Goal: Task Accomplishment & Management: Manage account settings

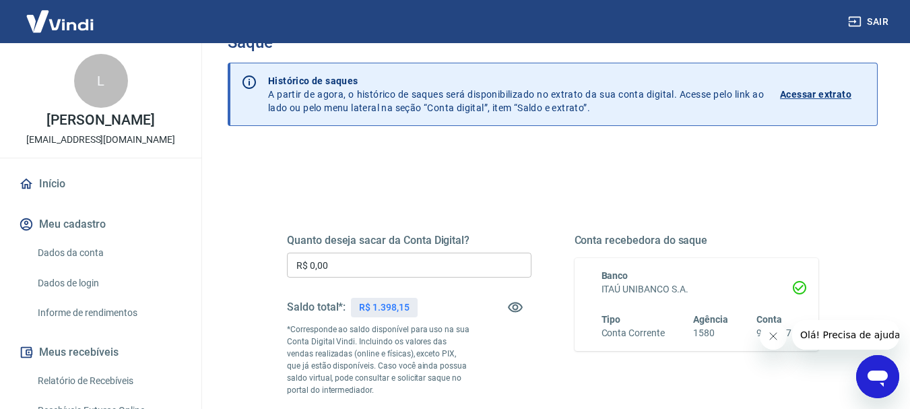
scroll to position [135, 0]
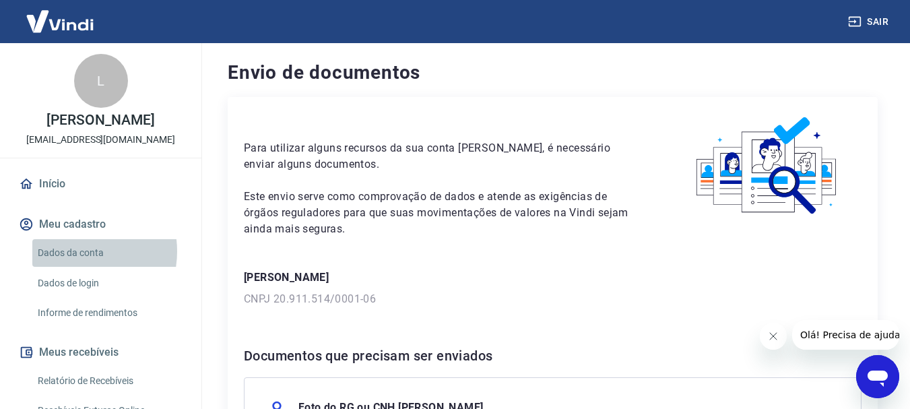
click at [75, 251] on link "Dados da conta" at bounding box center [108, 253] width 153 height 28
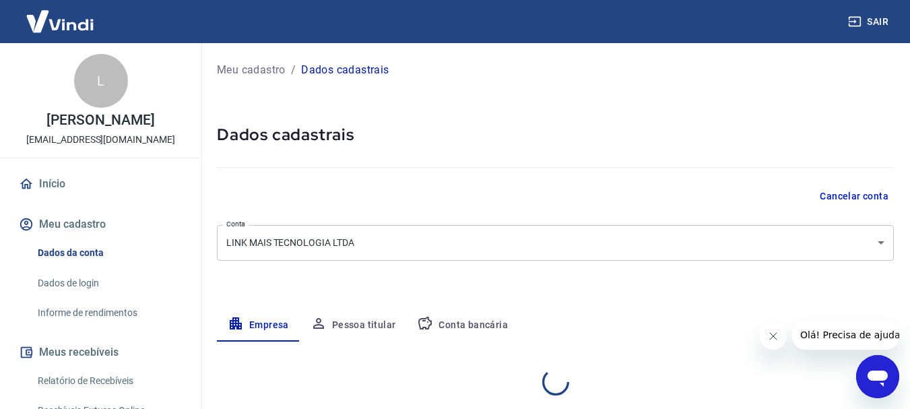
select select "PA"
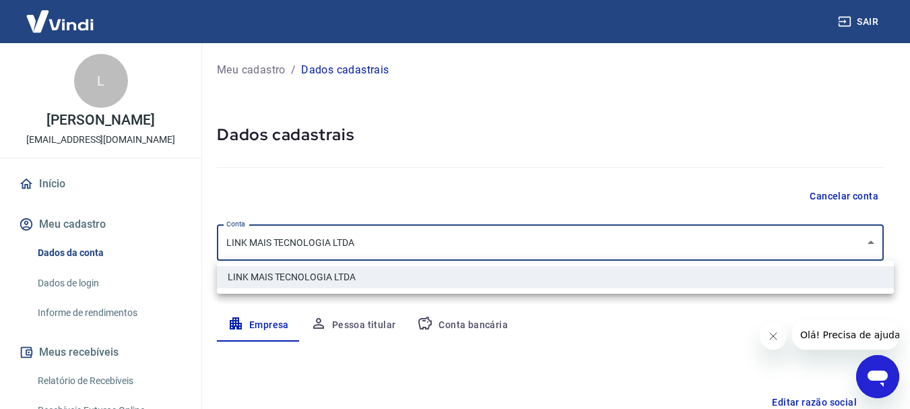
click at [890, 247] on body "Sair L [PERSON_NAME] [EMAIL_ADDRESS][DOMAIN_NAME] Início Meu cadastro Dados da …" at bounding box center [455, 204] width 910 height 409
click at [890, 247] on div at bounding box center [460, 204] width 920 height 409
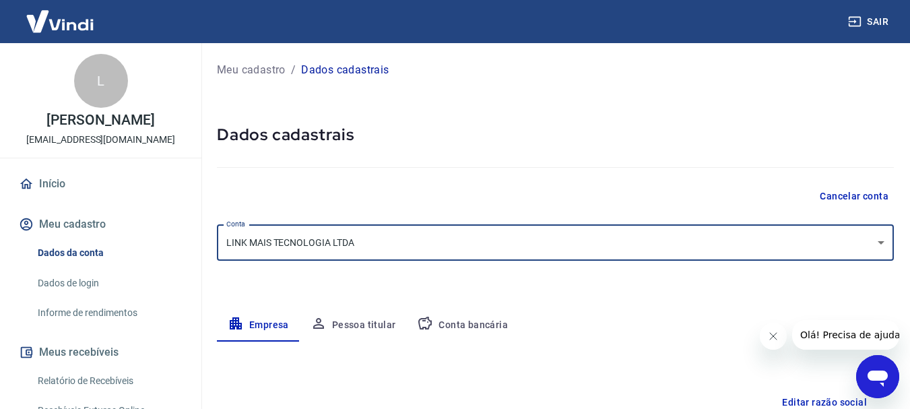
click at [862, 198] on button "Cancelar conta" at bounding box center [855, 196] width 80 height 25
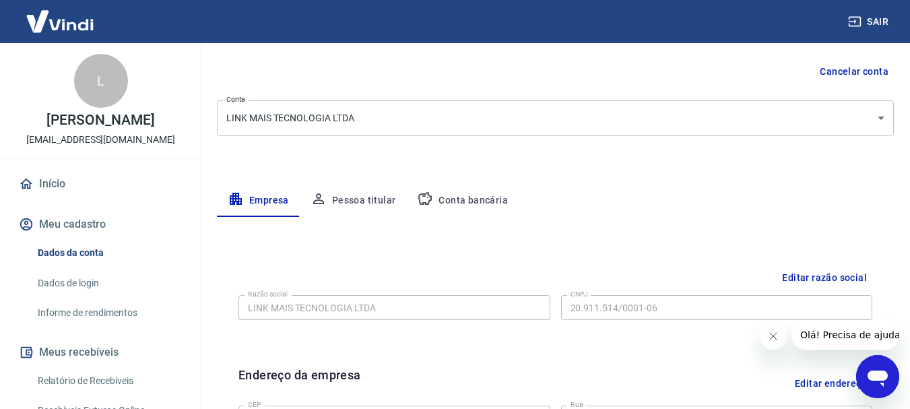
scroll to position [135, 0]
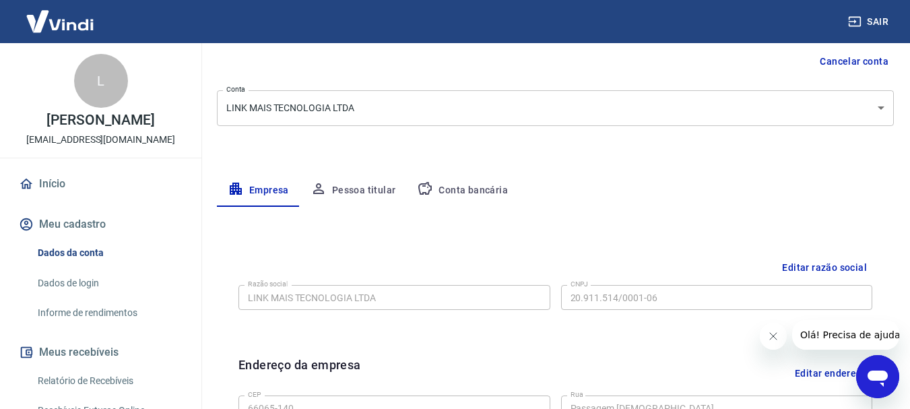
click at [435, 193] on button "Conta bancária" at bounding box center [462, 191] width 113 height 32
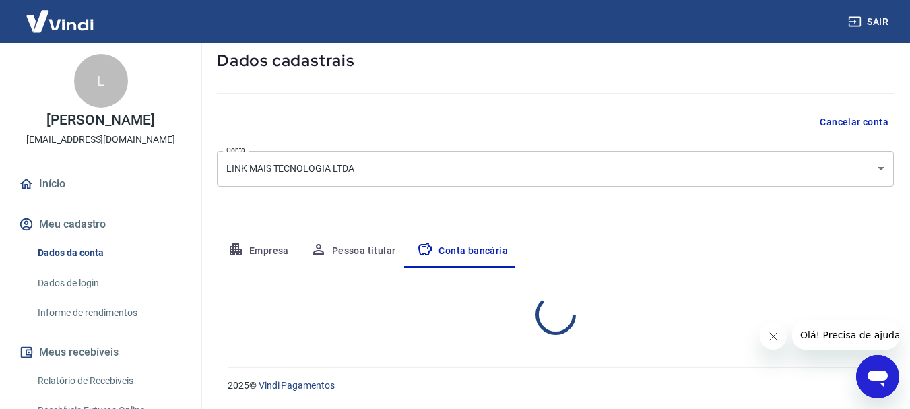
scroll to position [74, 0]
select select "1"
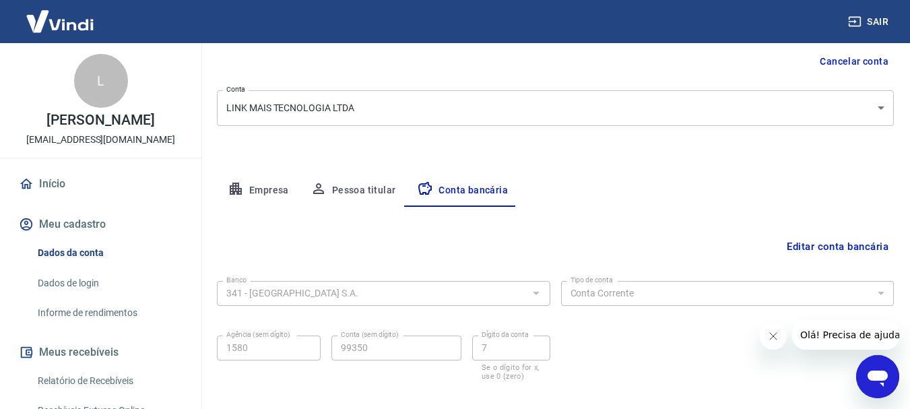
scroll to position [205, 0]
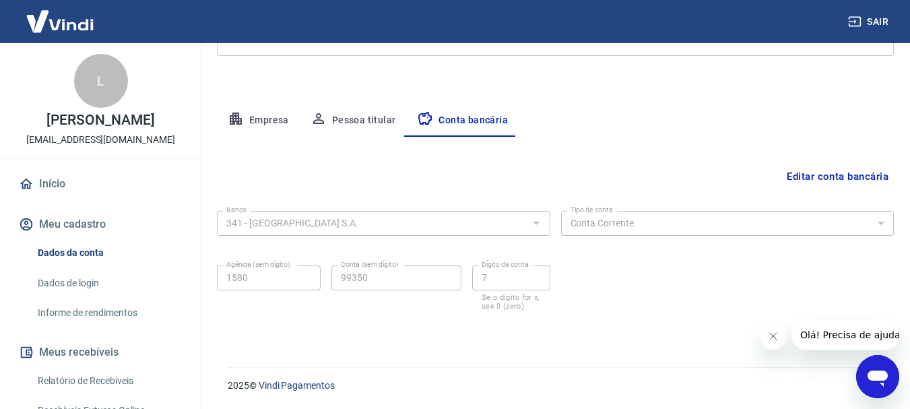
click at [534, 229] on div at bounding box center [536, 223] width 18 height 19
click at [803, 171] on button "Editar conta bancária" at bounding box center [838, 177] width 113 height 26
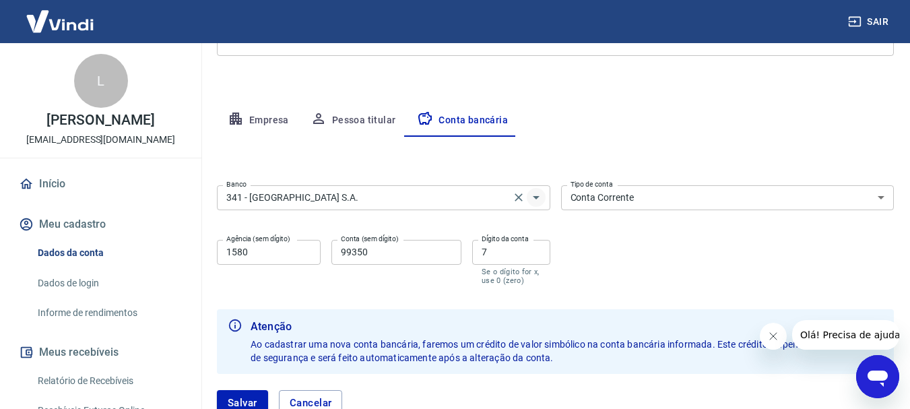
click at [536, 206] on icon "Abrir" at bounding box center [536, 197] width 16 height 16
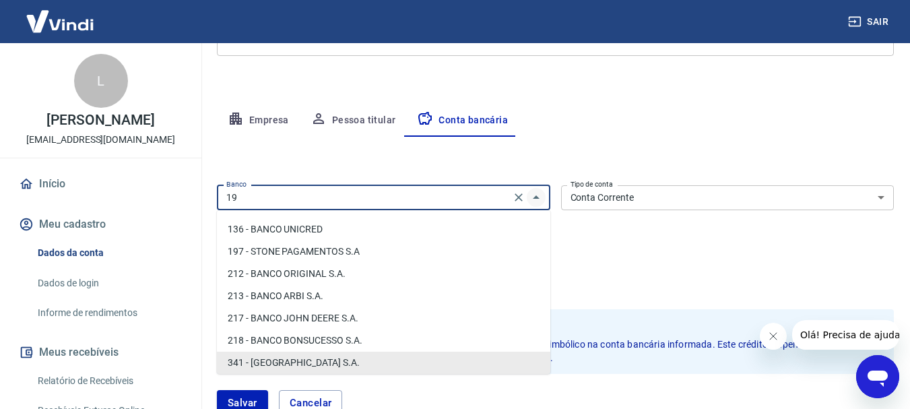
scroll to position [0, 0]
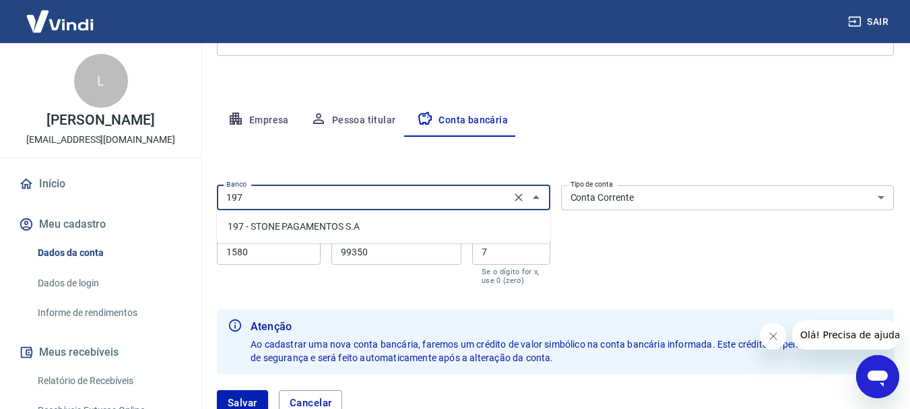
click at [382, 221] on li "197 - STONE PAGAMENTOS S.A" at bounding box center [384, 227] width 334 height 22
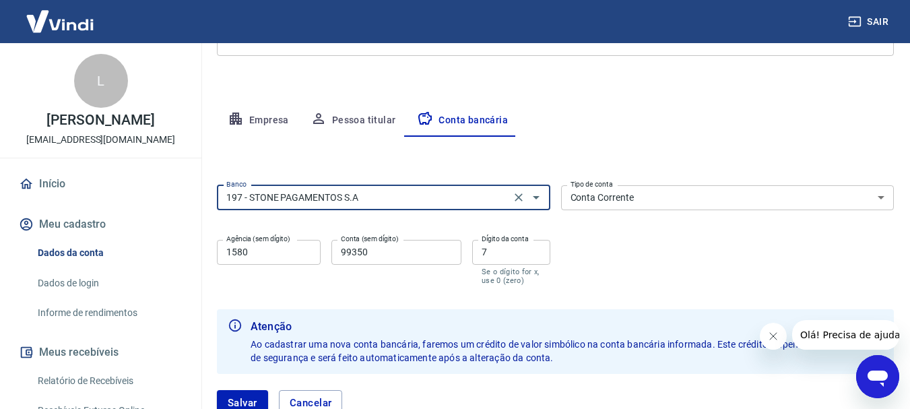
type input "197 - STONE PAGAMENTOS S.A"
click at [292, 260] on input "1580" at bounding box center [269, 252] width 104 height 25
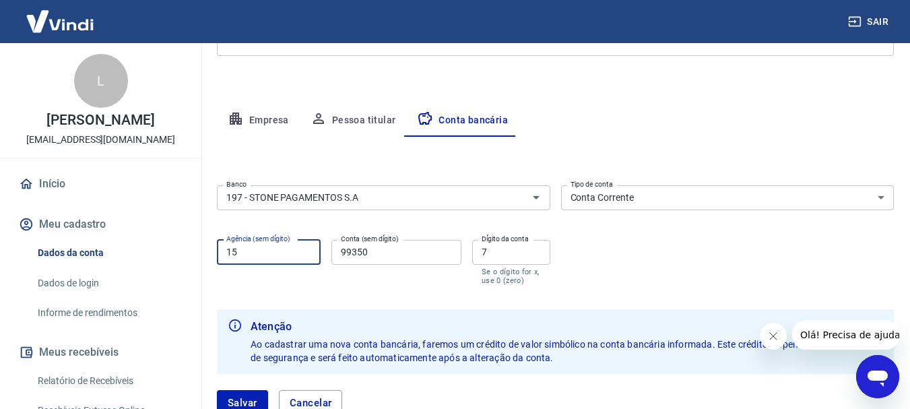
type input "1"
type input "0001"
click at [371, 250] on input "99350" at bounding box center [397, 252] width 130 height 25
drag, startPoint x: 376, startPoint y: 250, endPoint x: 332, endPoint y: 253, distance: 43.9
click at [332, 253] on input "99350" at bounding box center [397, 252] width 130 height 25
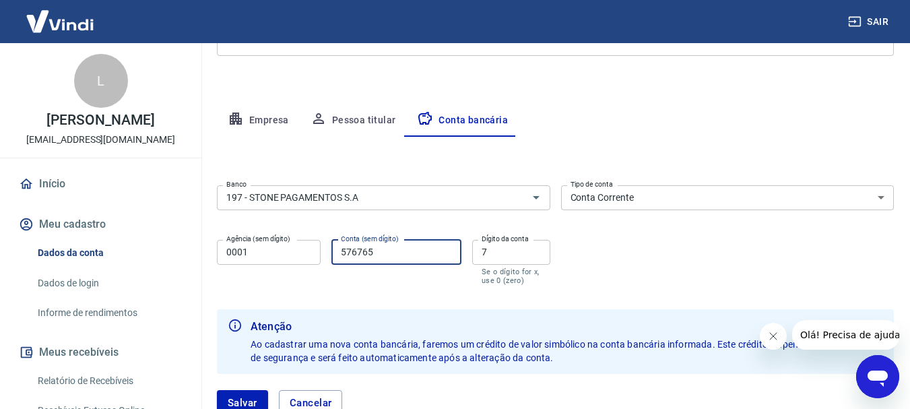
type input "576765"
click at [503, 247] on input "7" at bounding box center [511, 252] width 78 height 25
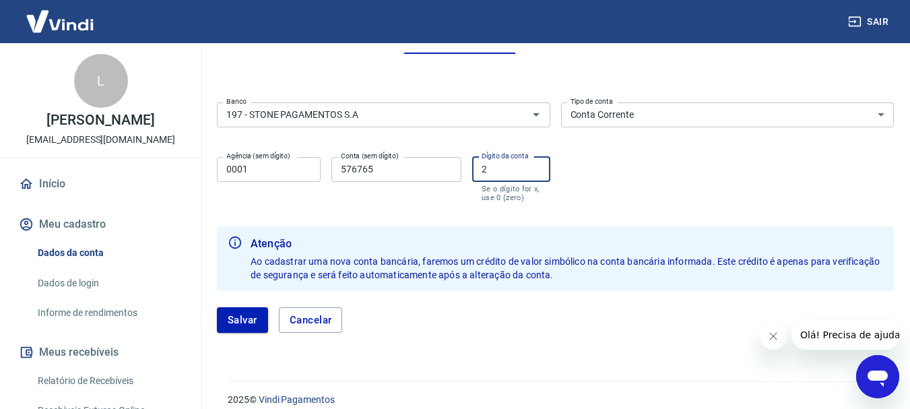
scroll to position [302, 0]
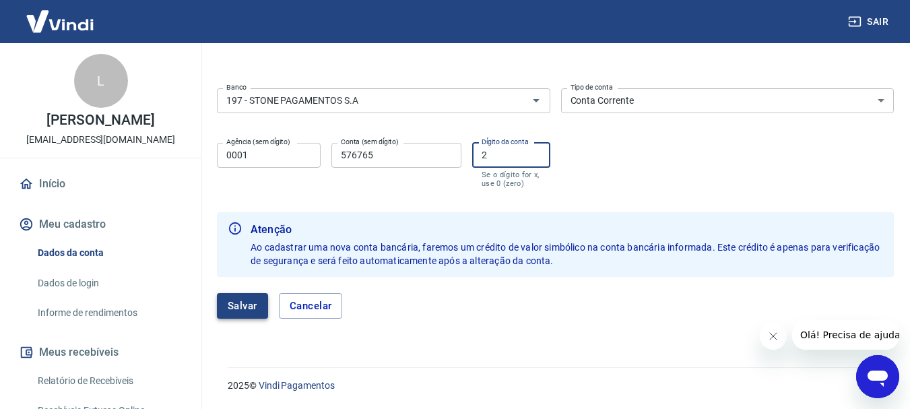
type input "2"
click at [240, 307] on button "Salvar" at bounding box center [242, 306] width 51 height 26
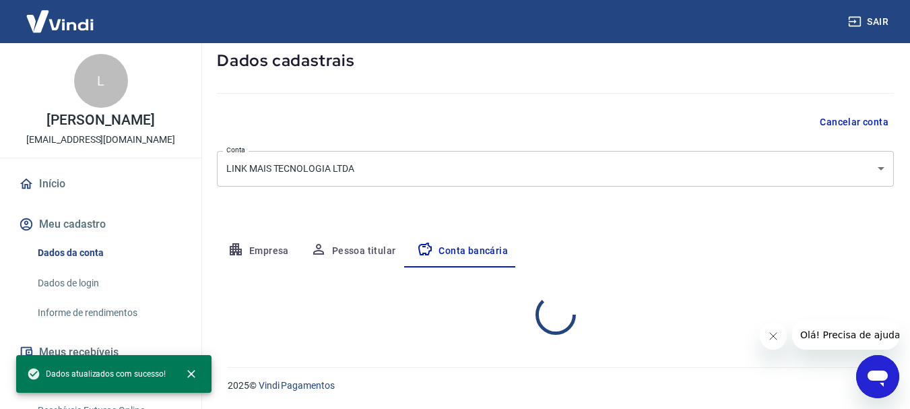
select select "1"
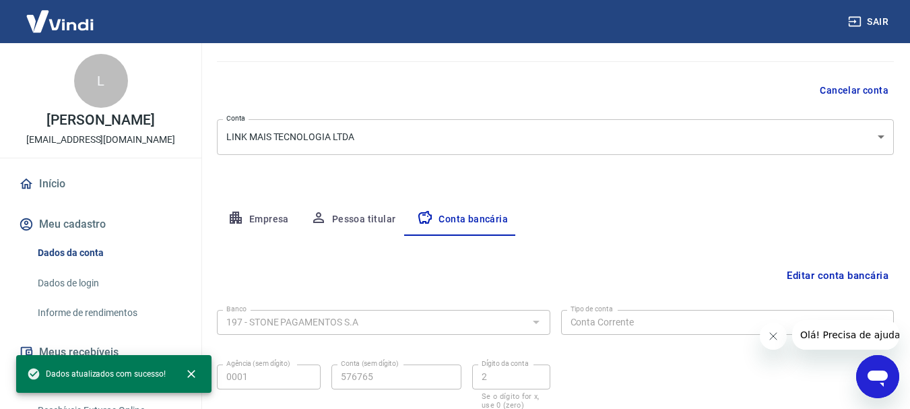
scroll to position [0, 0]
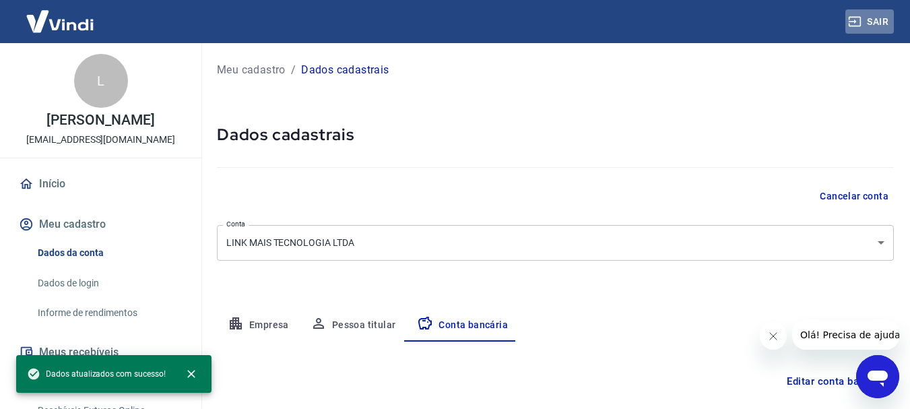
click at [866, 23] on button "Sair" at bounding box center [870, 21] width 49 height 25
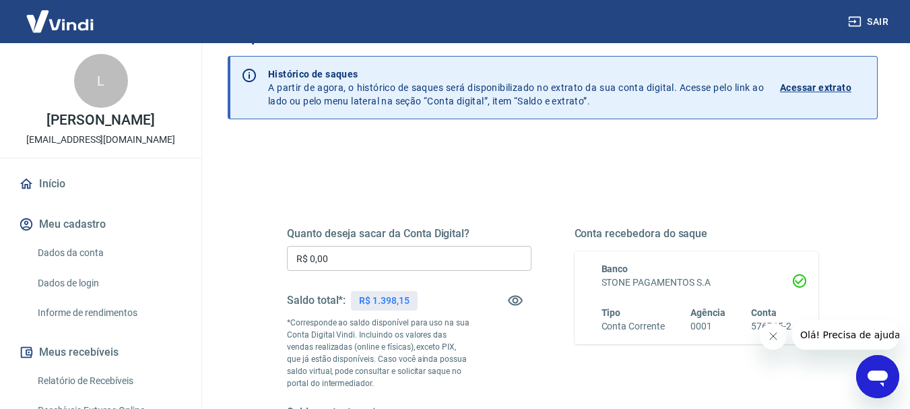
scroll to position [67, 0]
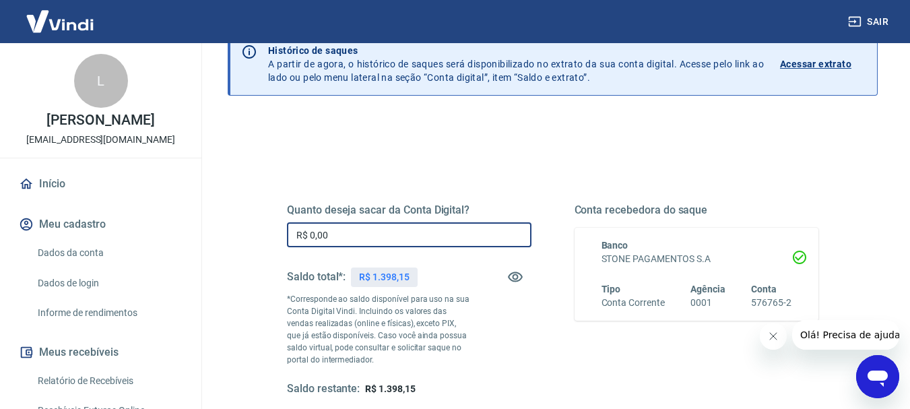
click at [346, 236] on input "R$ 0,00" at bounding box center [409, 234] width 245 height 25
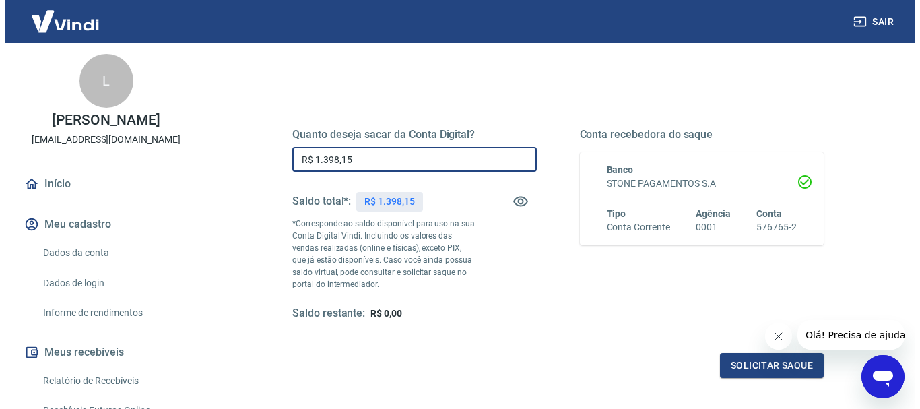
scroll to position [270, 0]
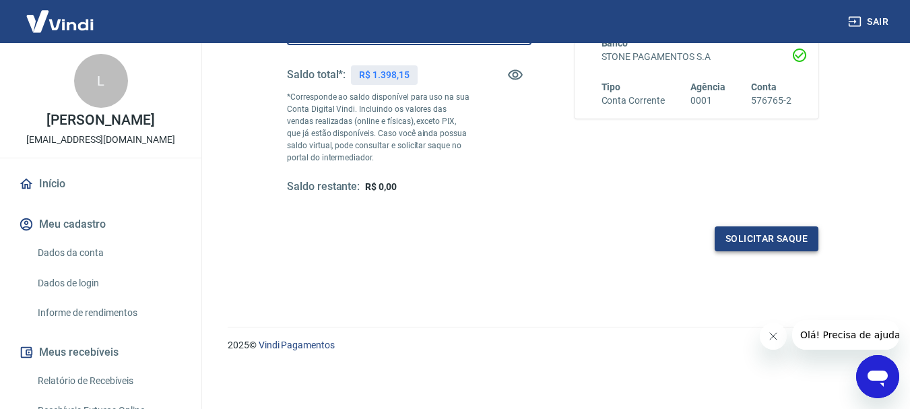
type input "R$ 1.398,15"
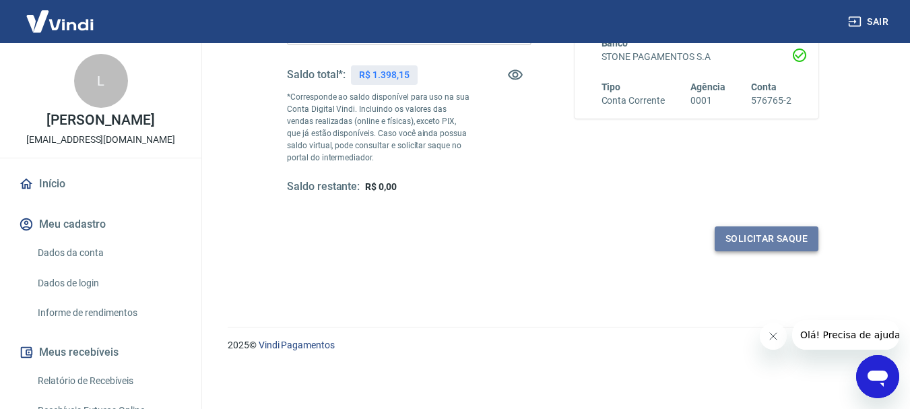
click at [783, 232] on button "Solicitar saque" at bounding box center [767, 238] width 104 height 25
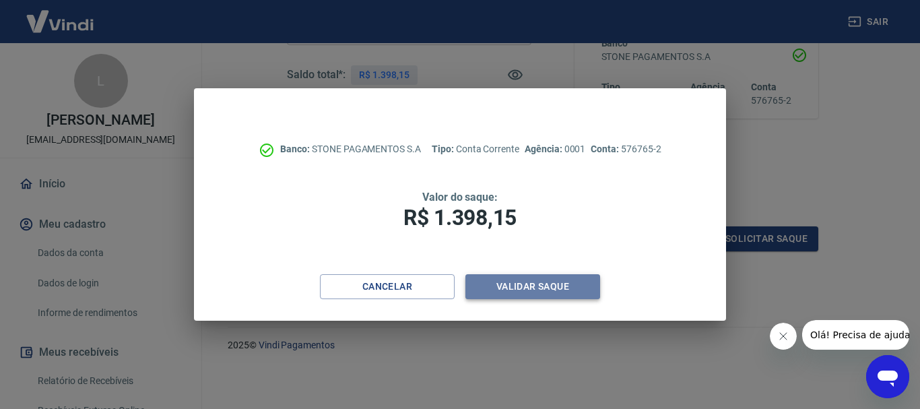
click at [522, 284] on button "Validar saque" at bounding box center [533, 286] width 135 height 25
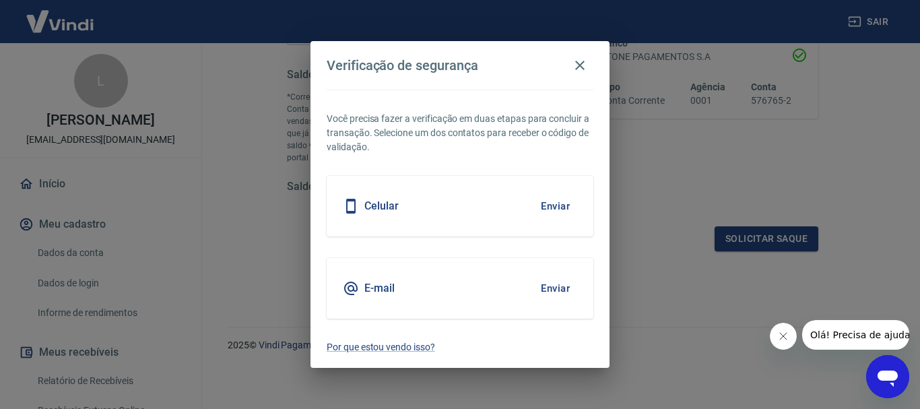
click at [515, 224] on div "Celular Enviar" at bounding box center [460, 206] width 267 height 61
click at [538, 206] on button "Enviar" at bounding box center [556, 206] width 44 height 28
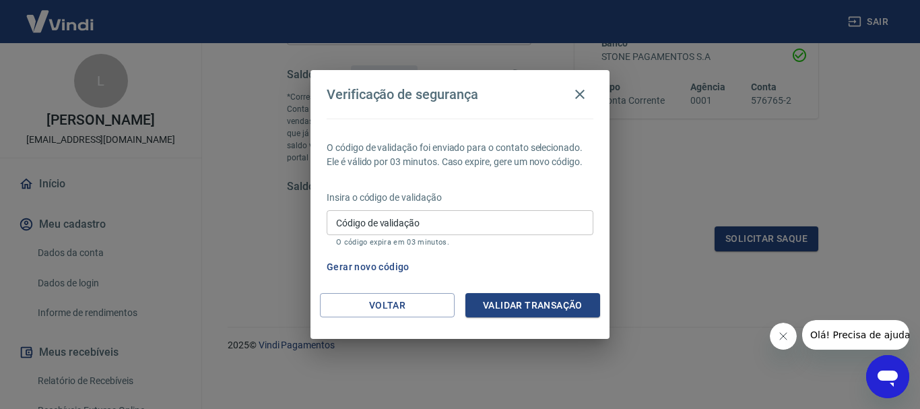
click at [505, 227] on input "Código de validação" at bounding box center [460, 222] width 267 height 25
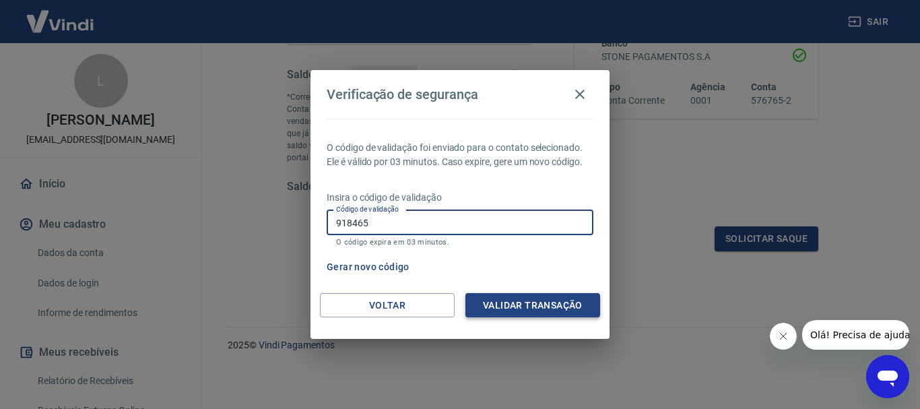
type input "918465"
click at [562, 303] on button "Validar transação" at bounding box center [533, 305] width 135 height 25
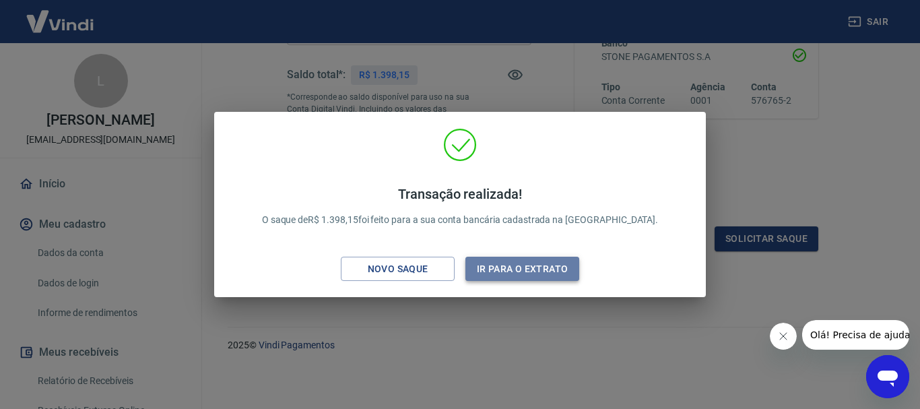
click at [499, 261] on button "Ir para o extrato" at bounding box center [523, 269] width 114 height 25
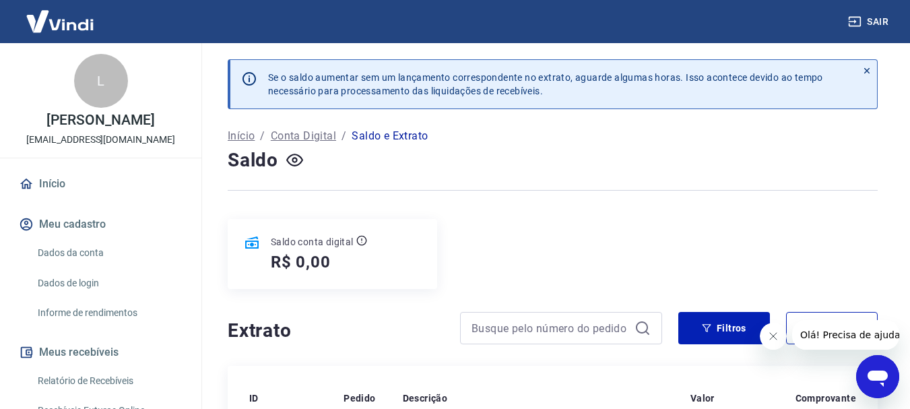
click at [245, 134] on p "Início" at bounding box center [241, 136] width 27 height 16
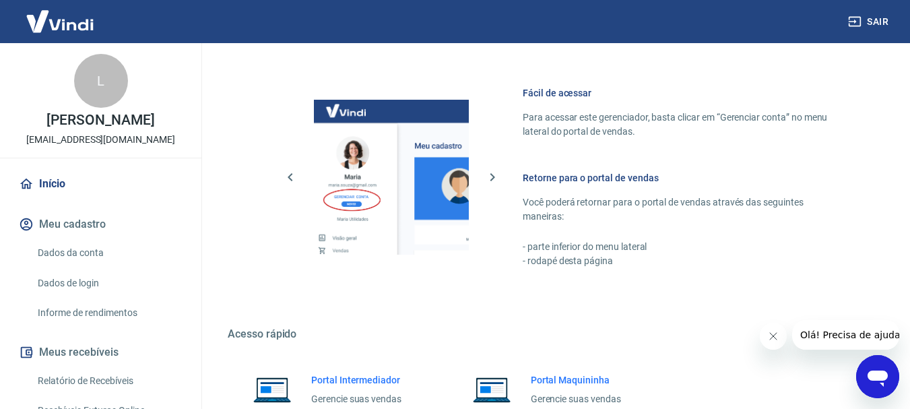
scroll to position [697, 0]
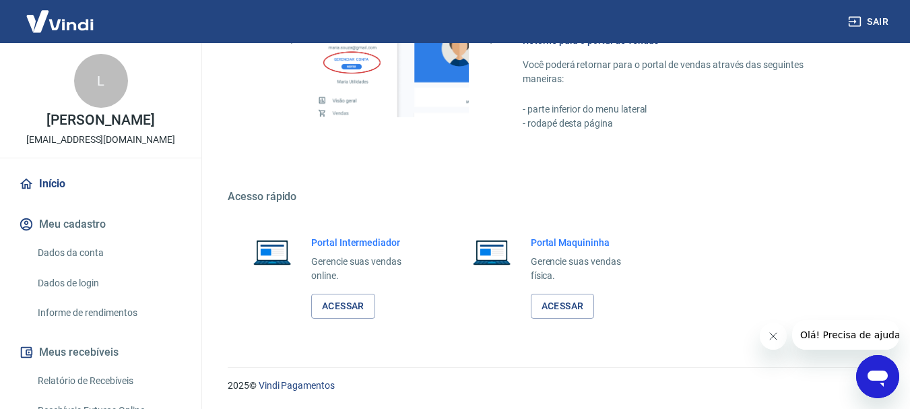
click at [350, 245] on h6 "Portal Intermediador" at bounding box center [367, 242] width 112 height 13
click at [348, 305] on link "Acessar" at bounding box center [343, 306] width 64 height 25
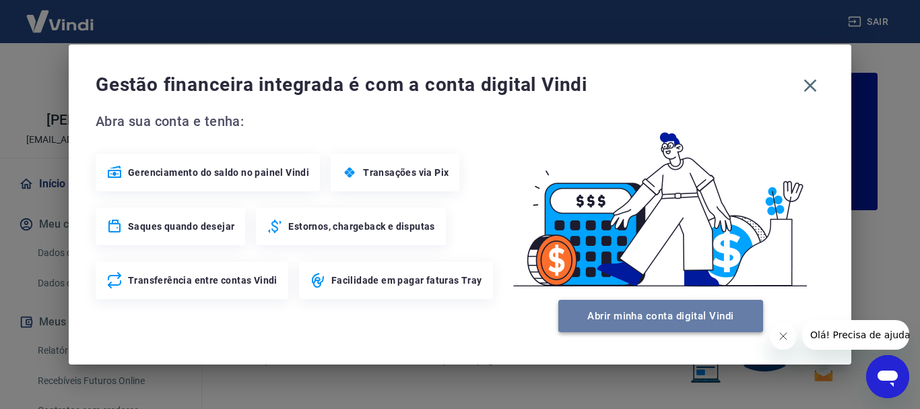
click at [618, 315] on button "Abrir minha conta digital Vindi" at bounding box center [661, 316] width 205 height 32
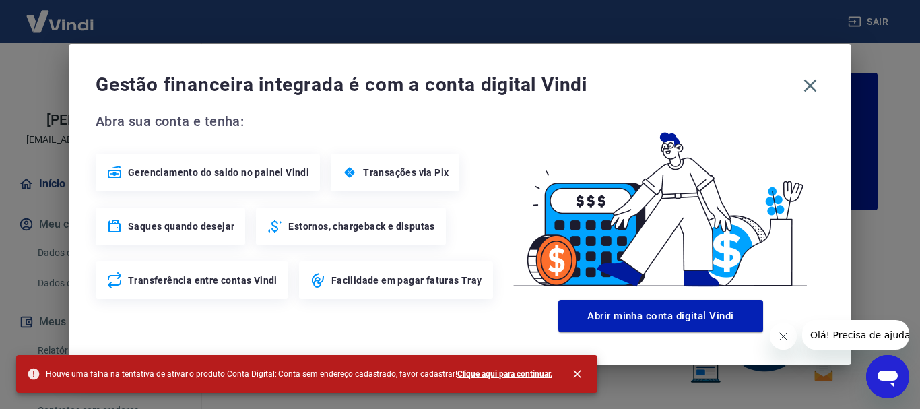
click at [458, 377] on b "Clique aqui para continuar." at bounding box center [505, 373] width 95 height 9
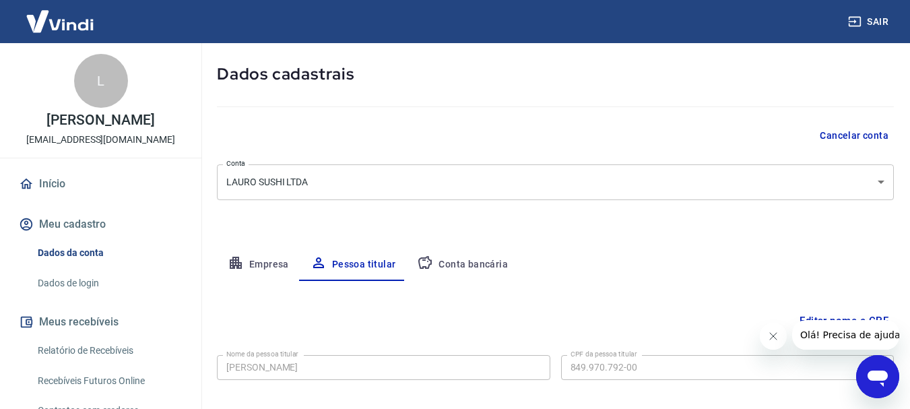
scroll to position [130, 0]
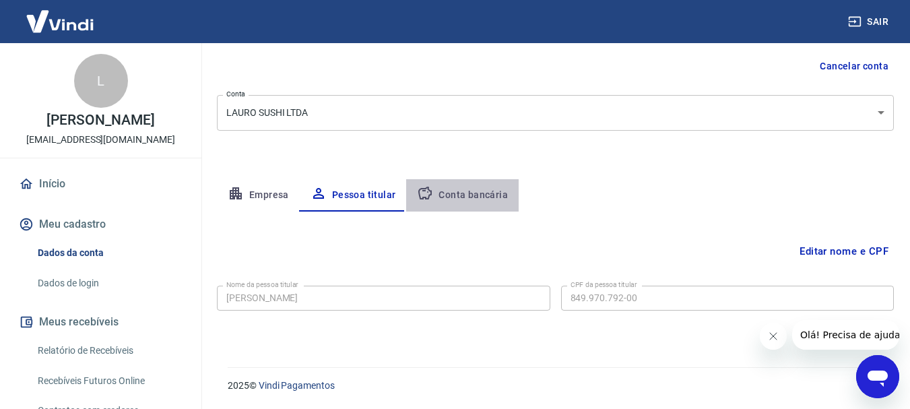
click at [462, 195] on button "Conta bancária" at bounding box center [462, 195] width 113 height 32
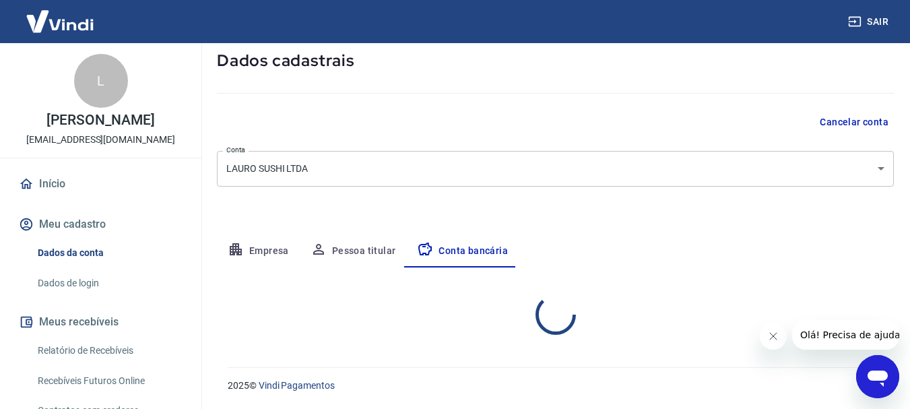
select select "1"
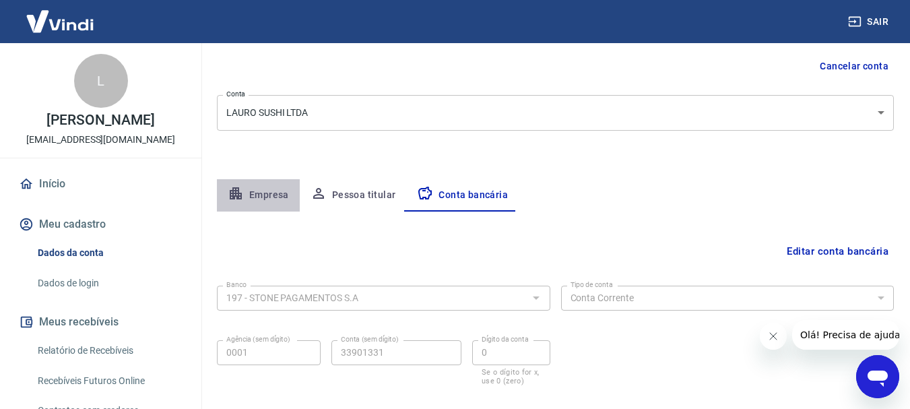
click at [269, 192] on button "Empresa" at bounding box center [258, 195] width 83 height 32
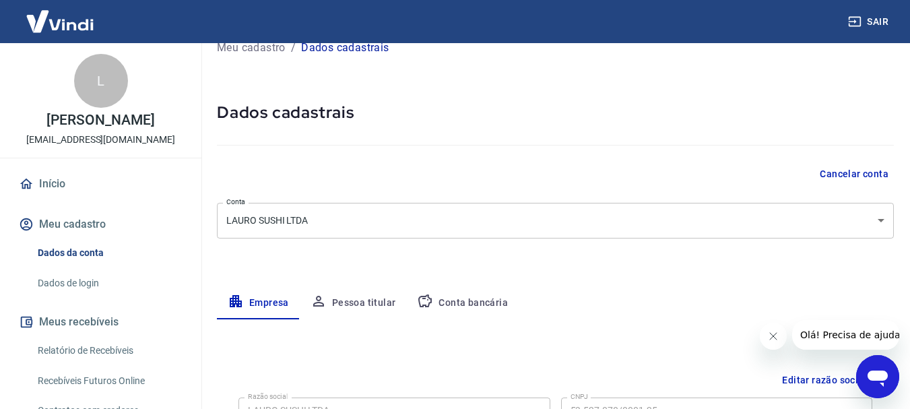
scroll to position [0, 0]
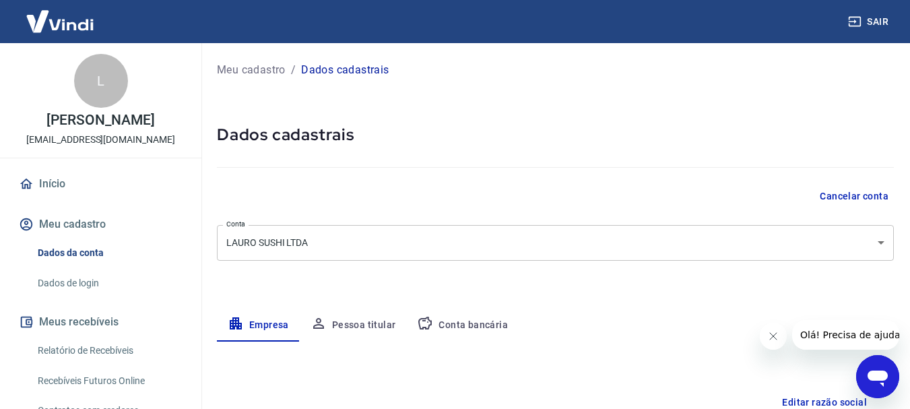
click at [441, 321] on button "Conta bancária" at bounding box center [462, 325] width 113 height 32
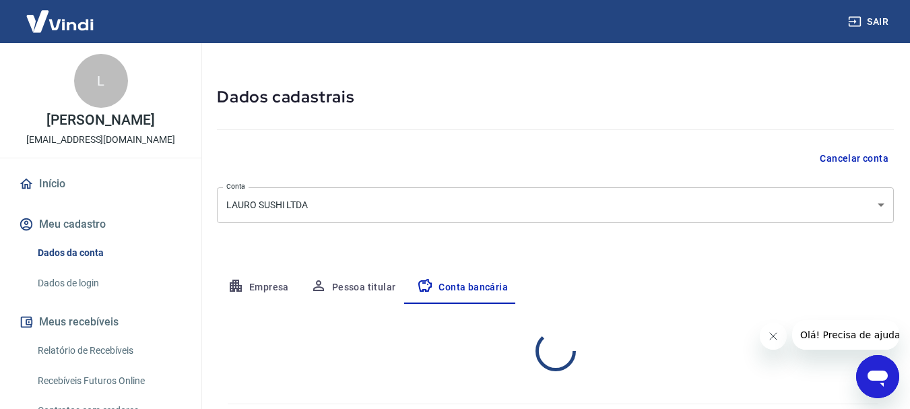
select select "1"
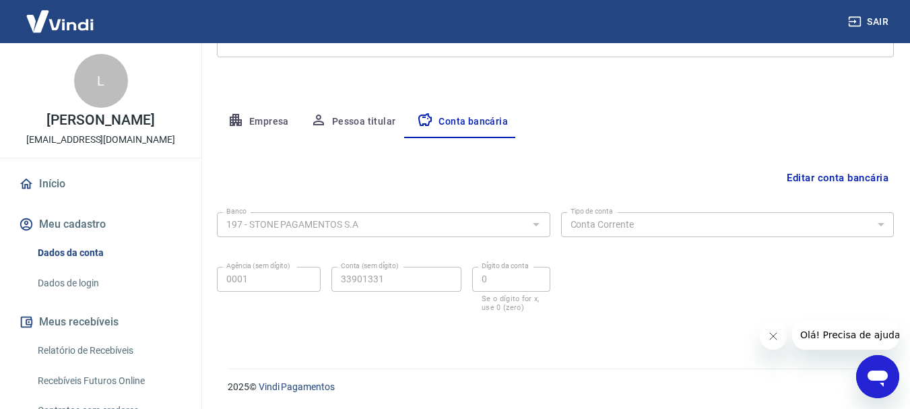
scroll to position [205, 0]
click at [820, 174] on button "Editar conta bancária" at bounding box center [838, 177] width 113 height 26
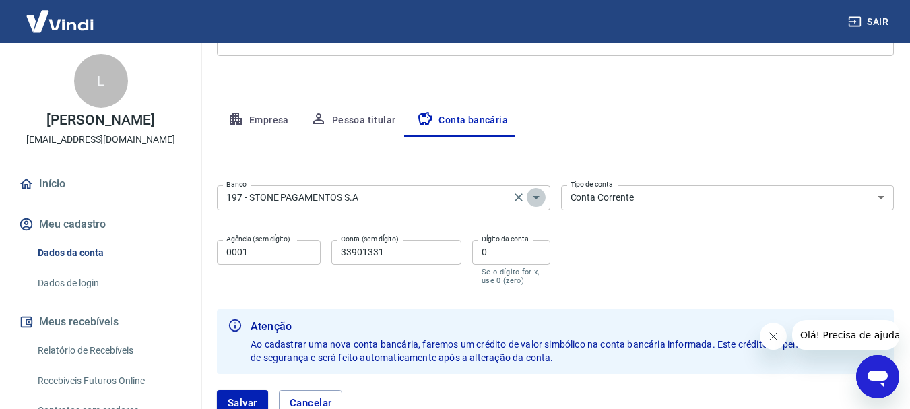
click at [536, 195] on icon "Abrir" at bounding box center [536, 197] width 16 height 16
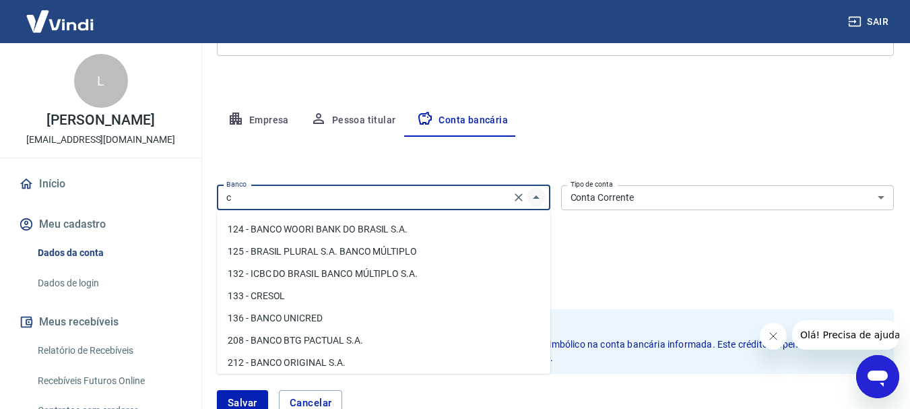
scroll to position [0, 0]
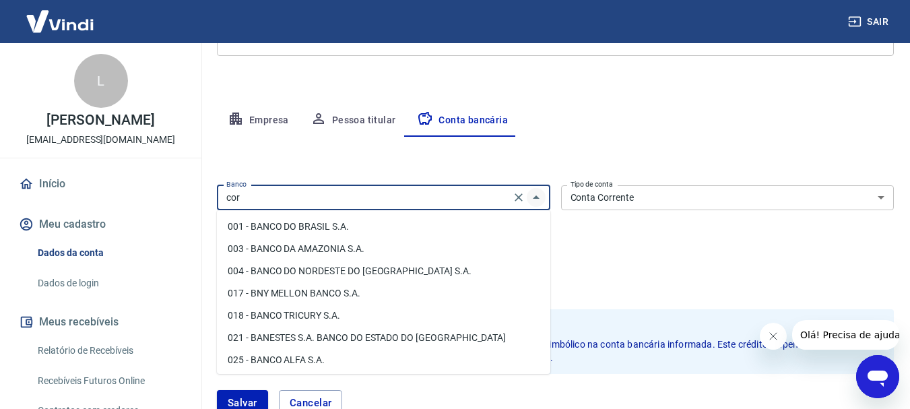
type input "cora"
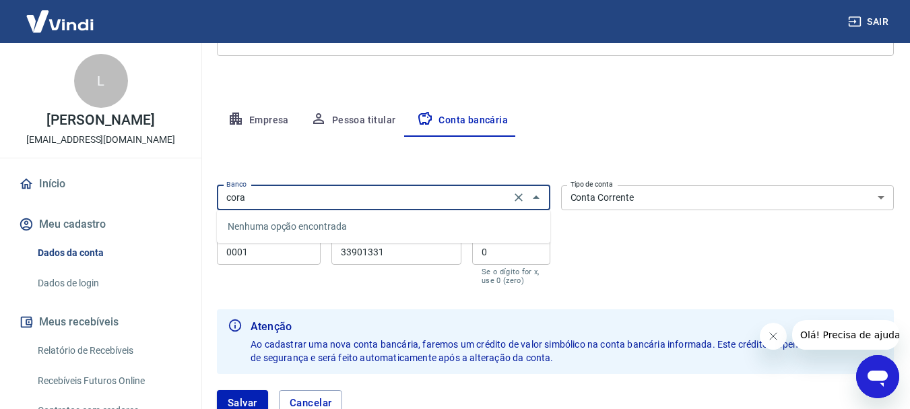
click at [503, 201] on input "cora" at bounding box center [364, 197] width 286 height 17
click at [524, 199] on icon "Clear" at bounding box center [518, 197] width 13 height 13
click at [538, 221] on div "Nenhuma opção encontrada" at bounding box center [384, 226] width 334 height 33
type input "403"
click at [571, 219] on div "Banco Banco Tipo de conta Conta Corrente Conta Poupança Tipo de conta Agência (…" at bounding box center [555, 234] width 677 height 108
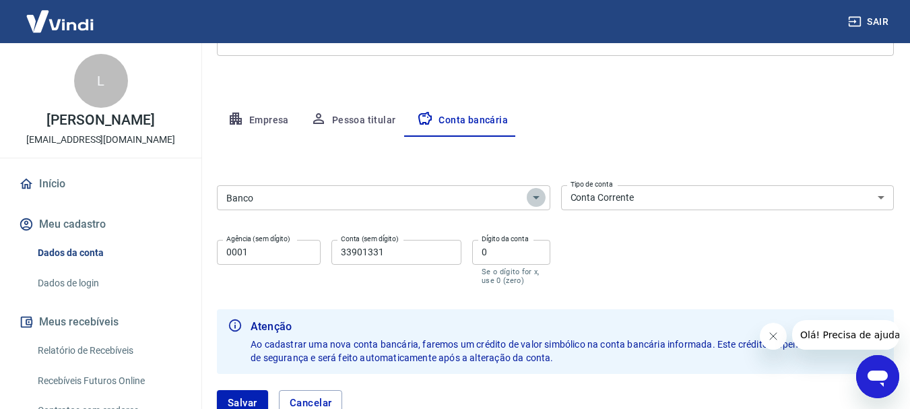
click at [539, 195] on icon "Abrir" at bounding box center [536, 197] width 16 height 16
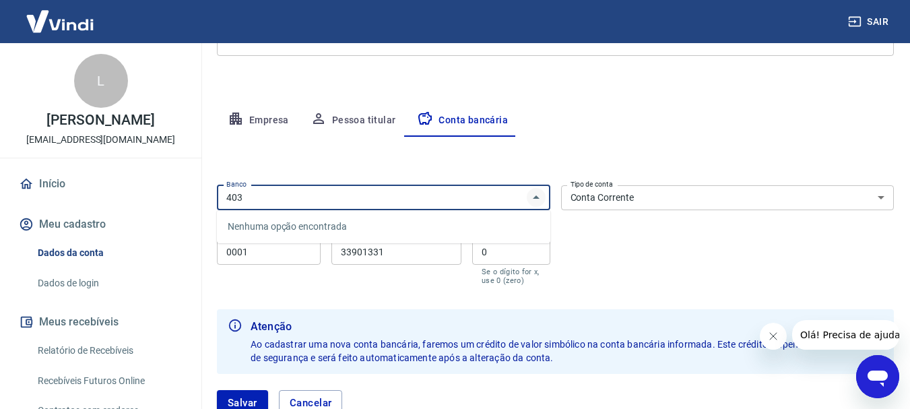
type input "403"
click at [217, 390] on button "Salvar" at bounding box center [242, 403] width 51 height 26
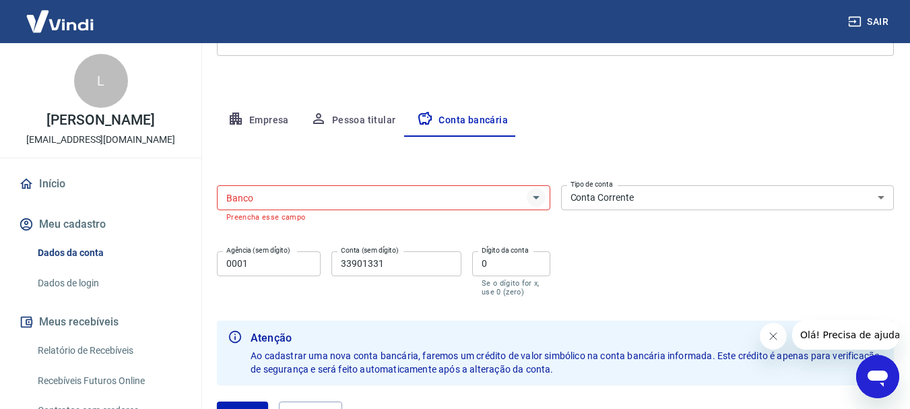
click at [539, 198] on icon "Abrir" at bounding box center [536, 197] width 16 height 16
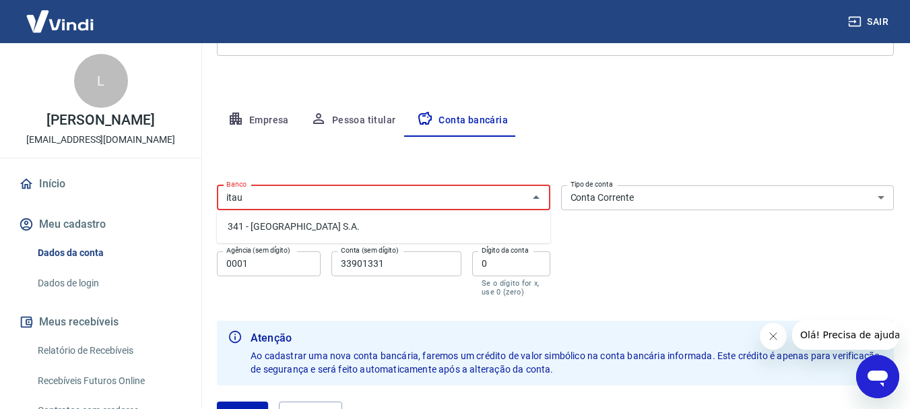
click at [374, 226] on li "341 - [GEOGRAPHIC_DATA] S.A." at bounding box center [384, 227] width 334 height 22
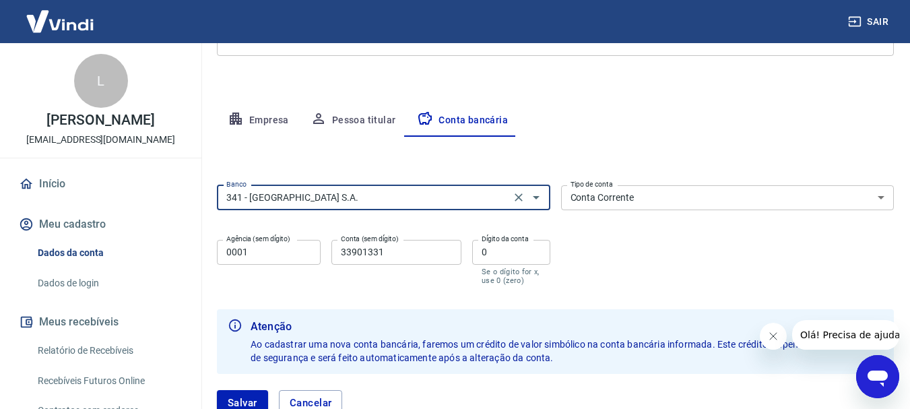
type input "341 - [GEOGRAPHIC_DATA] S.A."
click at [291, 255] on input "0001" at bounding box center [269, 252] width 104 height 25
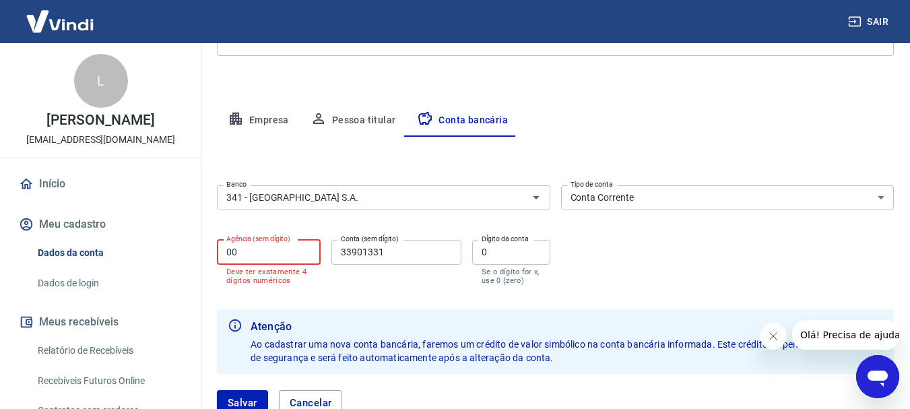
type input "0"
type input "1580"
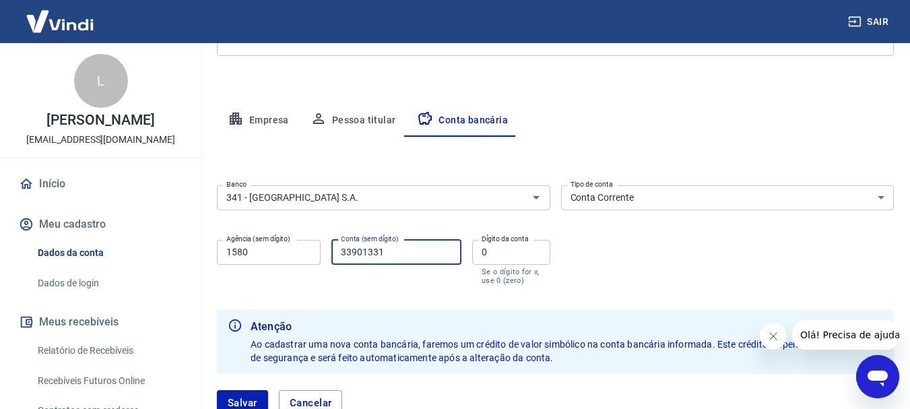
drag, startPoint x: 410, startPoint y: 255, endPoint x: 329, endPoint y: 256, distance: 80.2
click at [329, 256] on div "Agência (sem dígito) 1580 Agência (sem dígito) Conta (sem dígito) 33901331 Cont…" at bounding box center [384, 260] width 334 height 53
type input "99350"
click at [504, 258] on input "0" at bounding box center [511, 252] width 78 height 25
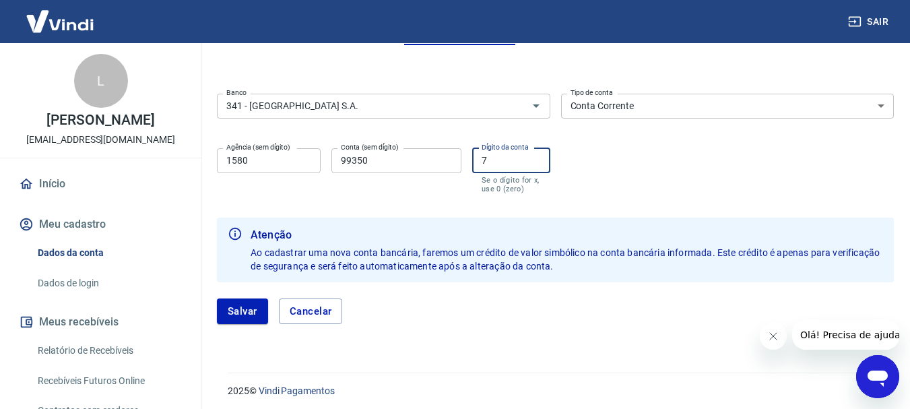
scroll to position [302, 0]
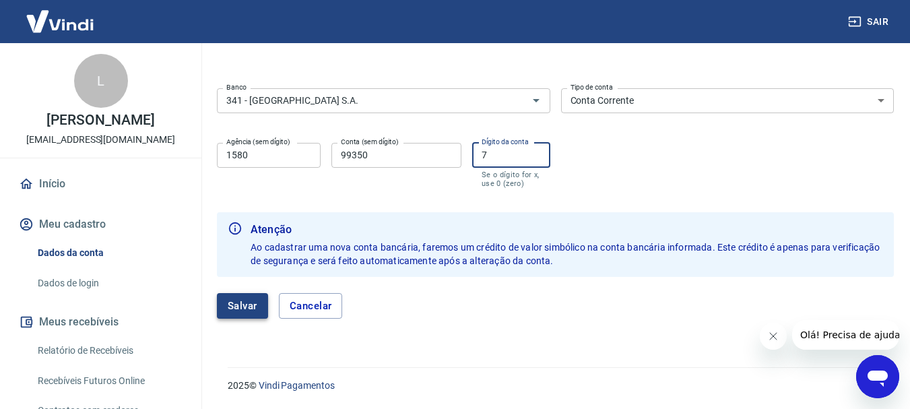
type input "7"
click at [231, 301] on button "Salvar" at bounding box center [242, 306] width 51 height 26
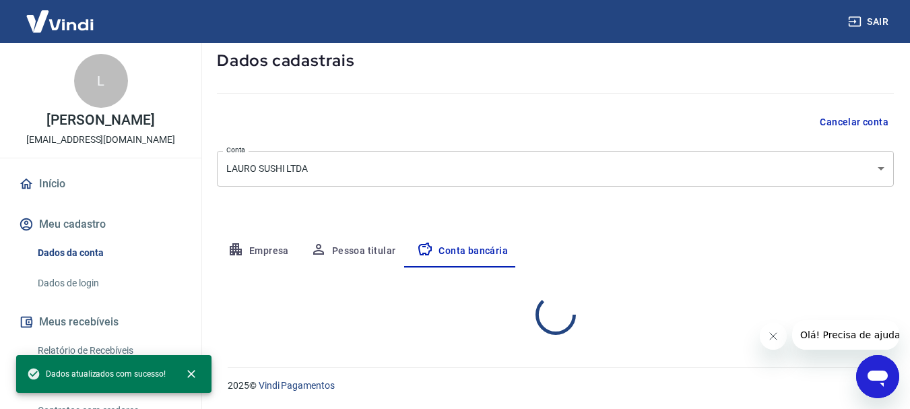
scroll to position [205, 0]
select select "1"
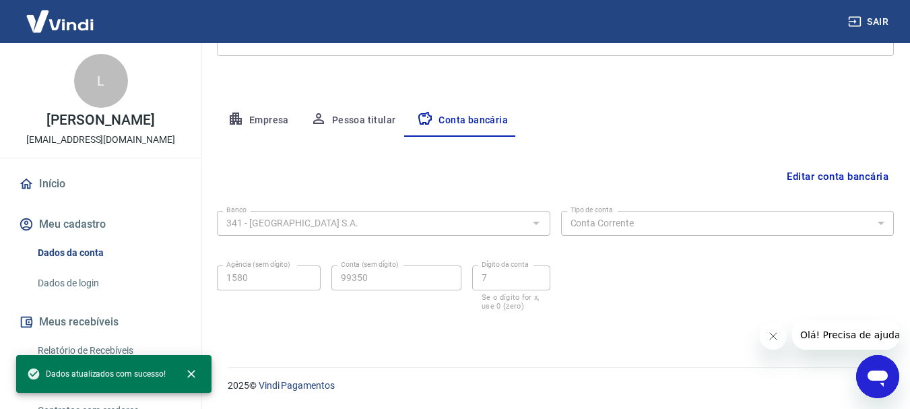
scroll to position [0, 0]
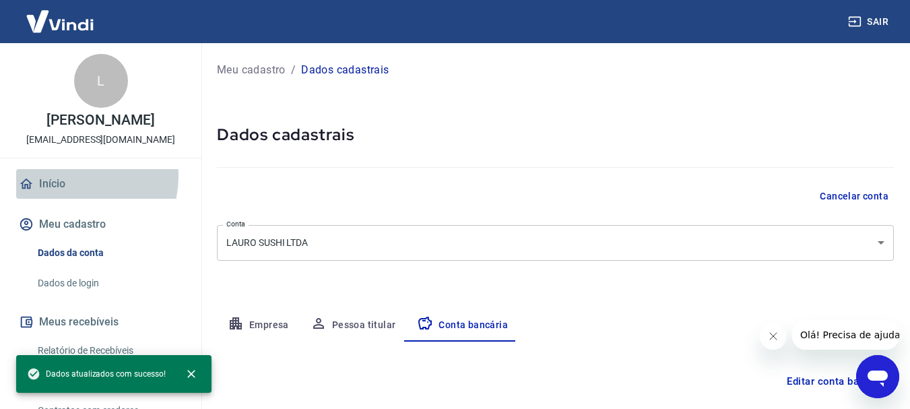
click at [65, 176] on link "Início" at bounding box center [100, 184] width 169 height 30
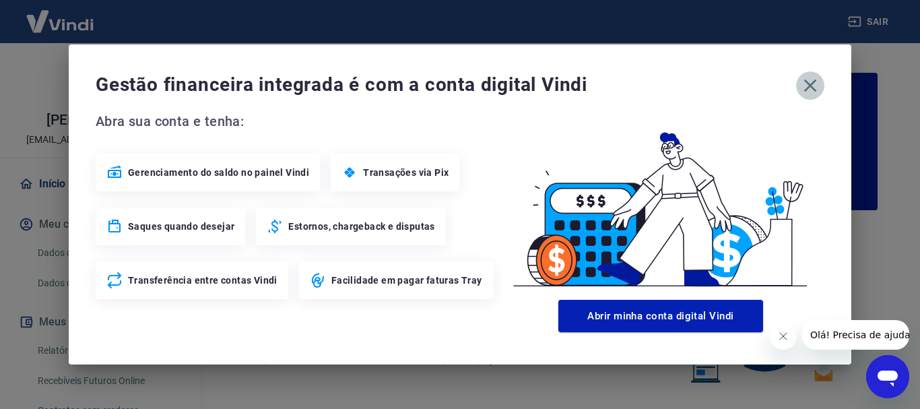
click at [813, 80] on icon "button" at bounding box center [811, 86] width 22 height 22
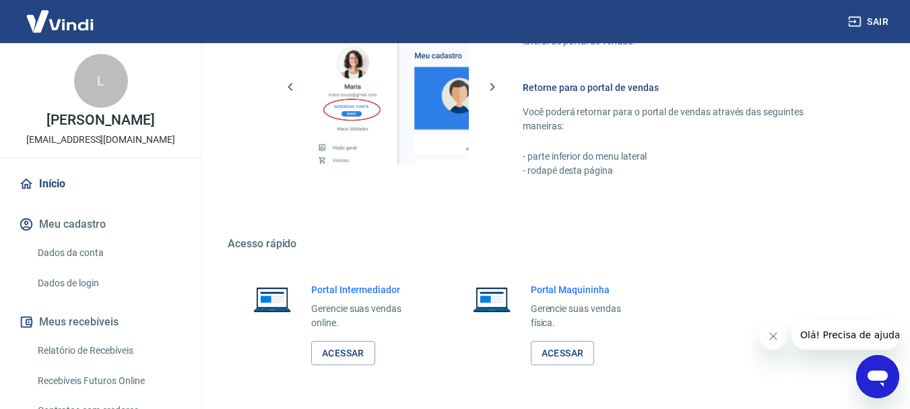
scroll to position [836, 0]
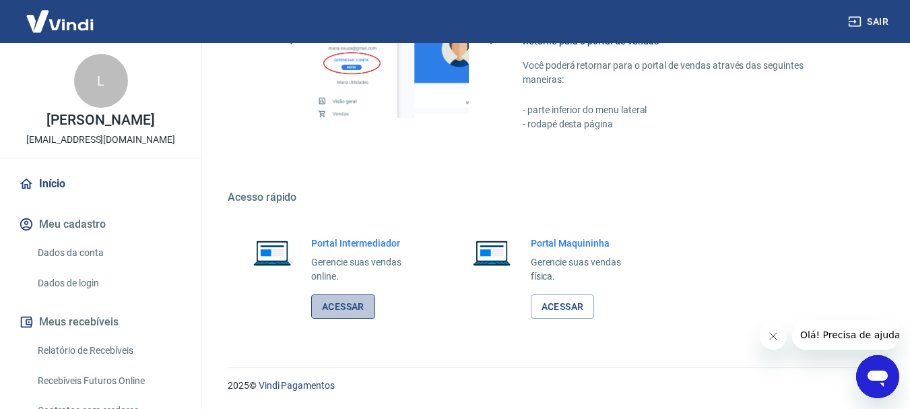
click at [348, 309] on link "Acessar" at bounding box center [343, 306] width 64 height 25
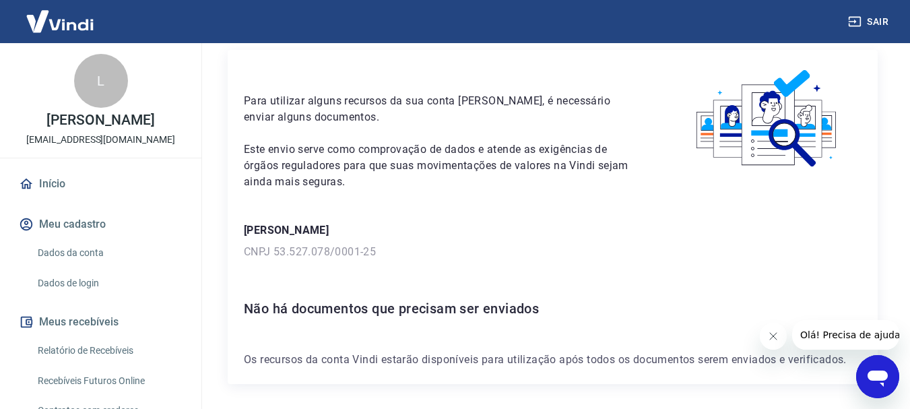
scroll to position [96, 0]
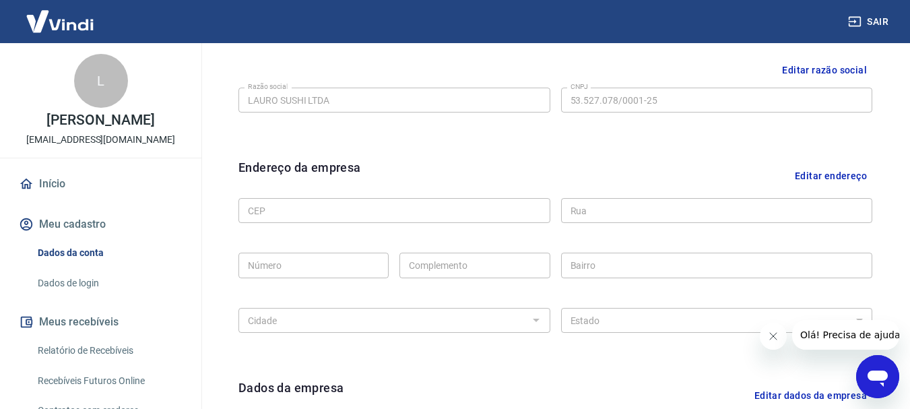
scroll to position [337, 0]
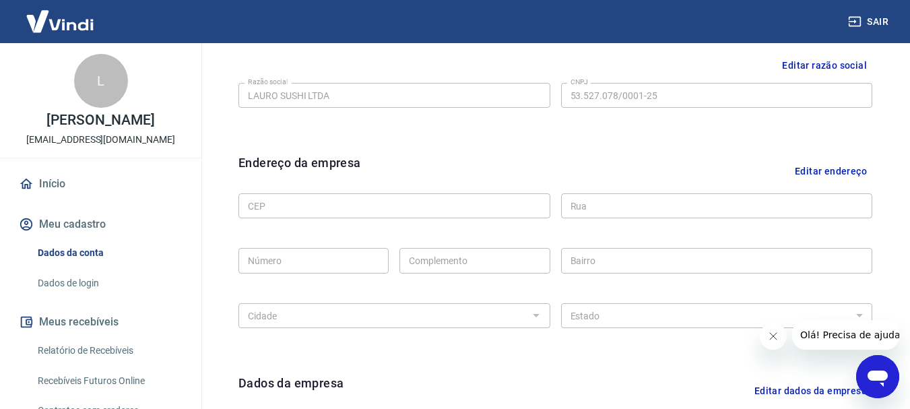
click at [822, 175] on button "Editar endereço" at bounding box center [831, 171] width 83 height 34
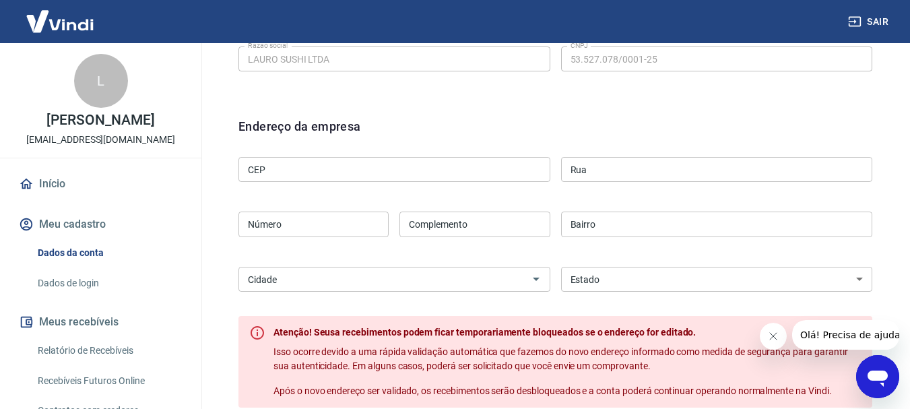
scroll to position [404, 0]
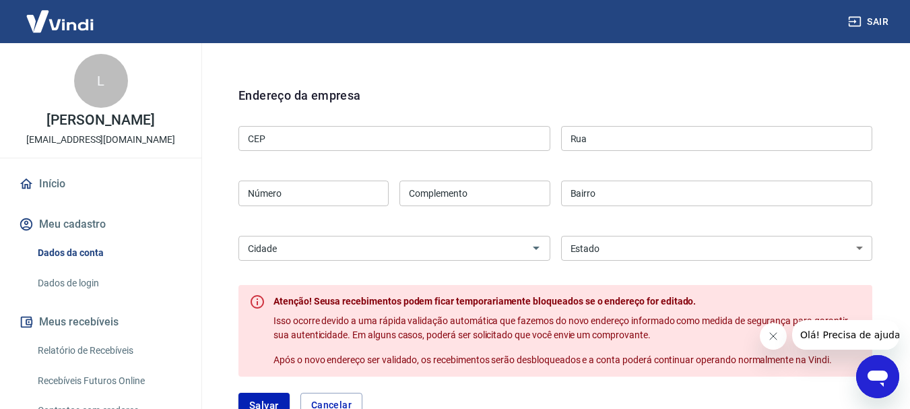
click at [352, 135] on input "CEP" at bounding box center [395, 138] width 312 height 25
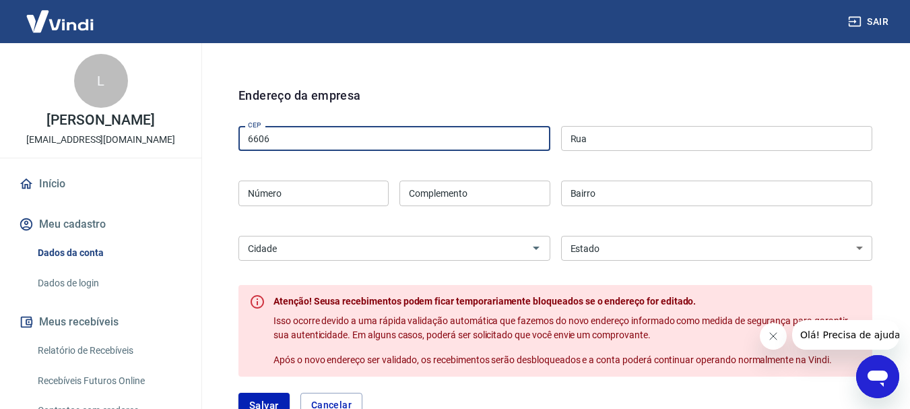
drag, startPoint x: 286, startPoint y: 138, endPoint x: 226, endPoint y: 137, distance: 60.0
click at [226, 137] on div "Editar razão social Razão social LAURO SUSHI LTDA Razão social CNPJ 53.527.078/…" at bounding box center [555, 303] width 677 height 679
paste input "15-090"
type input "66015-090"
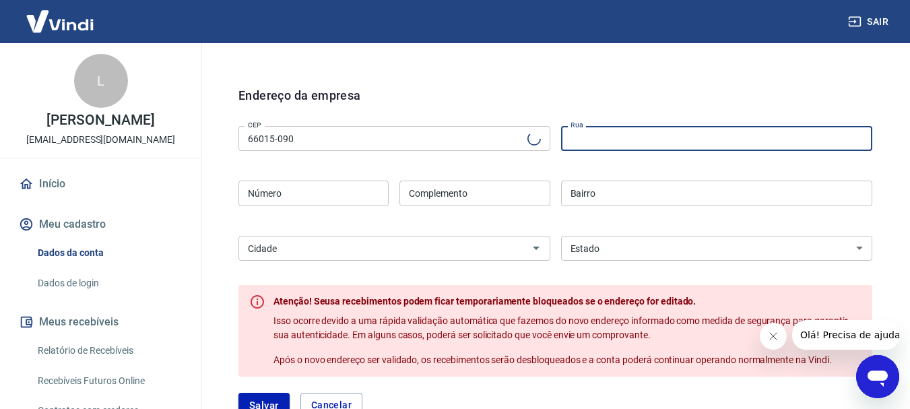
click at [634, 131] on input "Rua" at bounding box center [717, 138] width 312 height 25
type input "Travessa Campos Sales"
type input "Campina"
select select "PA"
type input "[GEOGRAPHIC_DATA]"
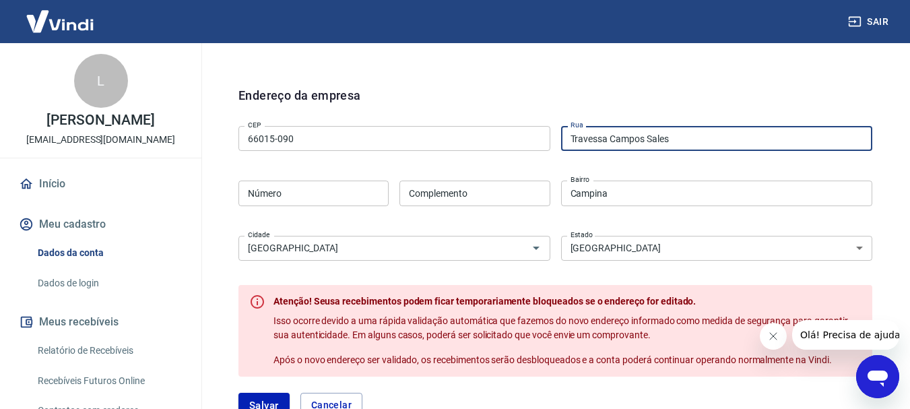
click at [303, 193] on input "Número" at bounding box center [314, 193] width 150 height 25
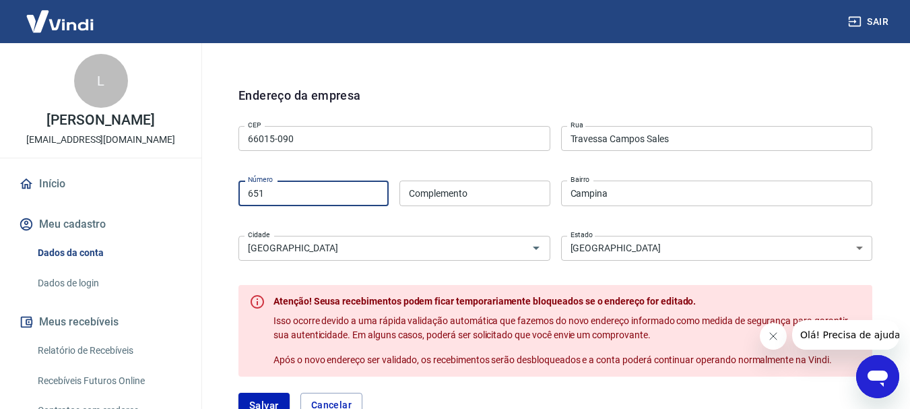
type input "651"
click at [474, 220] on div "CEP 66015-090 CEP Rua Travessa Campos Sales Rua Número 651 Número Complemento C…" at bounding box center [556, 192] width 634 height 142
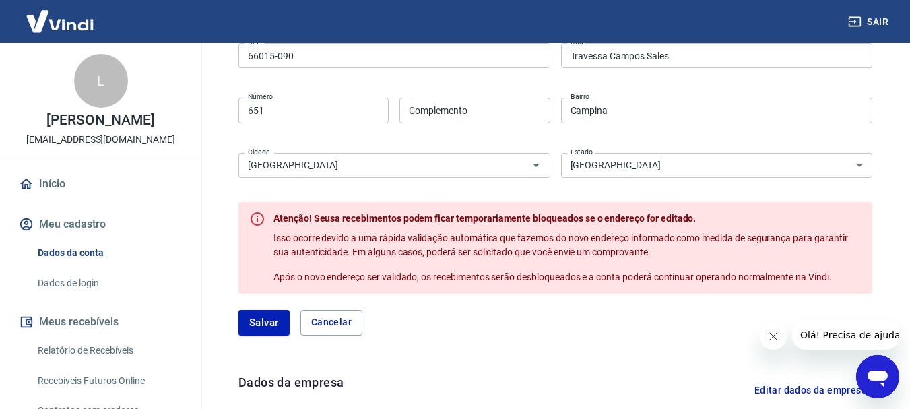
scroll to position [606, 0]
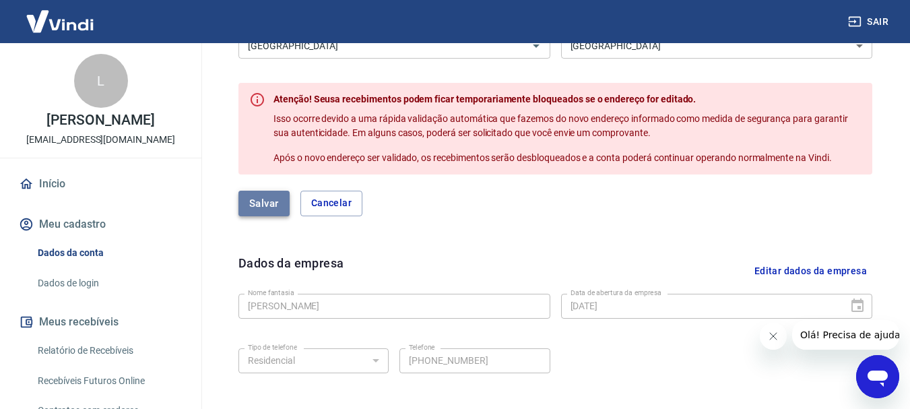
click at [257, 206] on button "Salvar" at bounding box center [264, 204] width 51 height 26
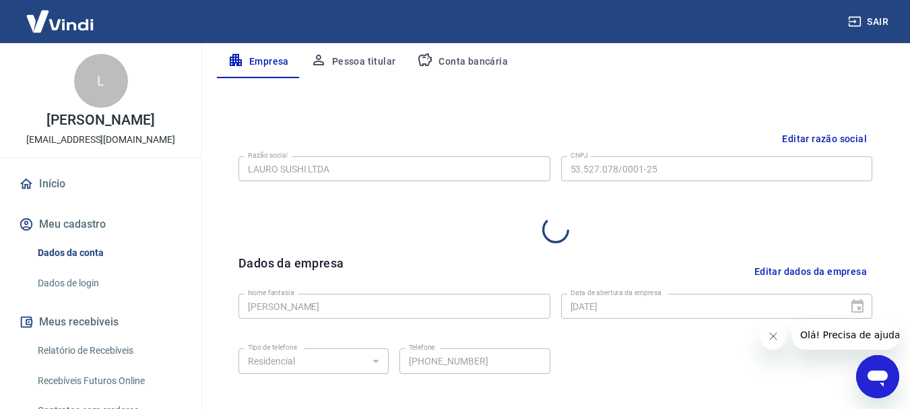
select select "PA"
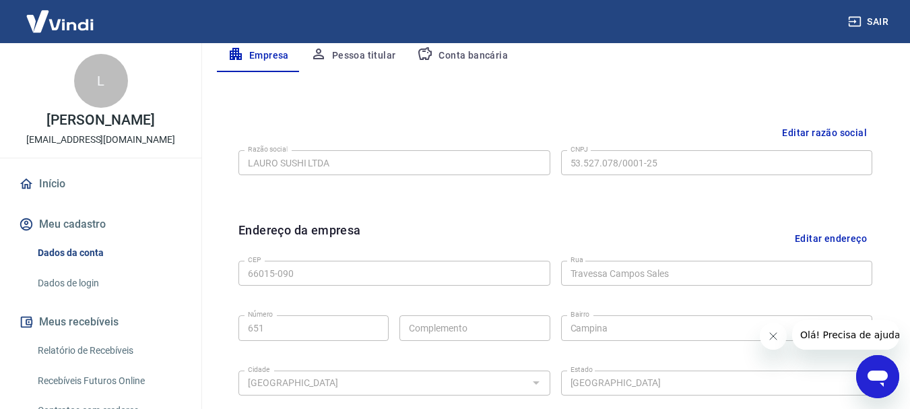
scroll to position [563, 0]
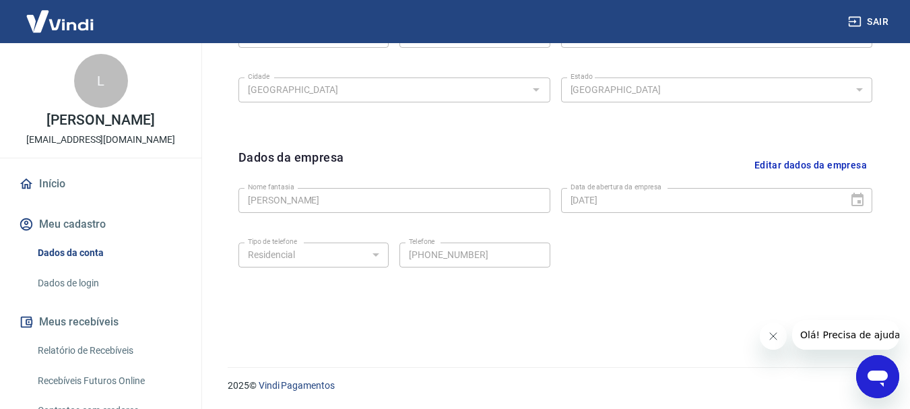
click at [55, 187] on link "Início" at bounding box center [100, 184] width 169 height 30
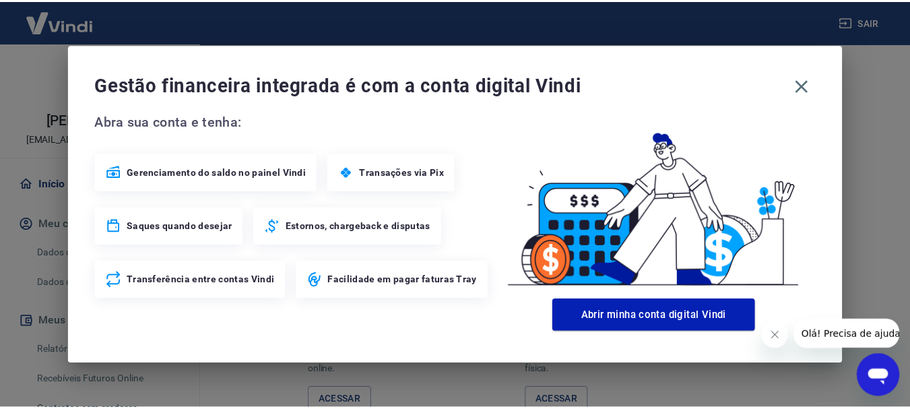
scroll to position [844, 0]
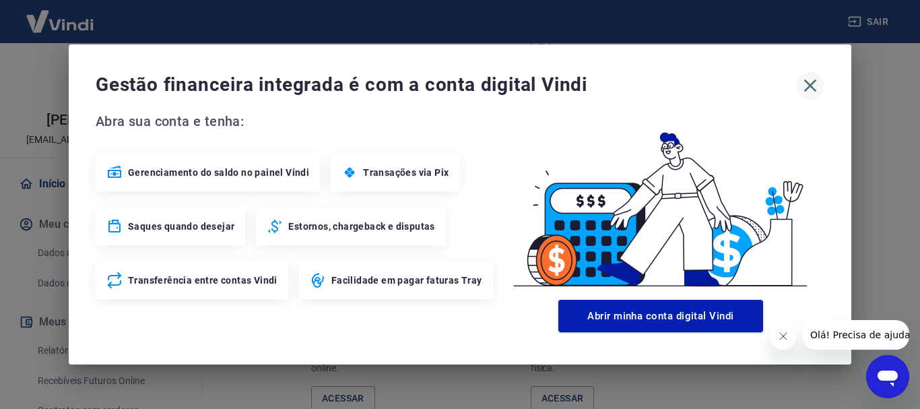
click at [809, 84] on icon "button" at bounding box center [811, 86] width 13 height 13
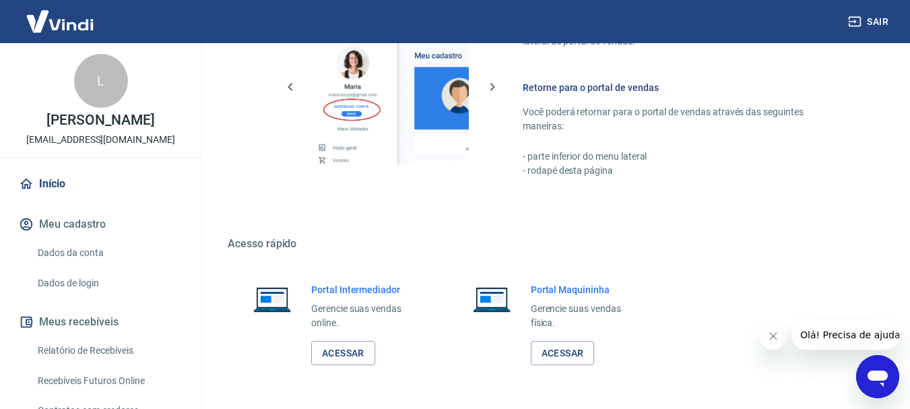
scroll to position [936, 0]
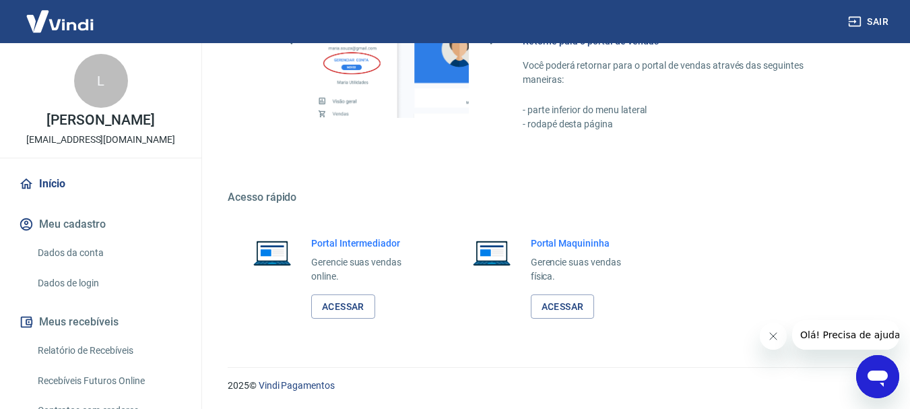
click at [360, 242] on h6 "Portal Intermediador" at bounding box center [367, 242] width 112 height 13
click at [348, 298] on link "Acessar" at bounding box center [343, 306] width 64 height 25
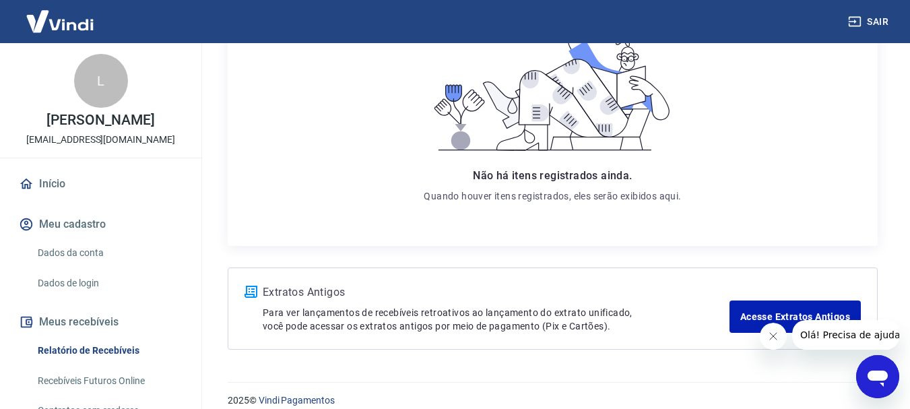
scroll to position [260, 0]
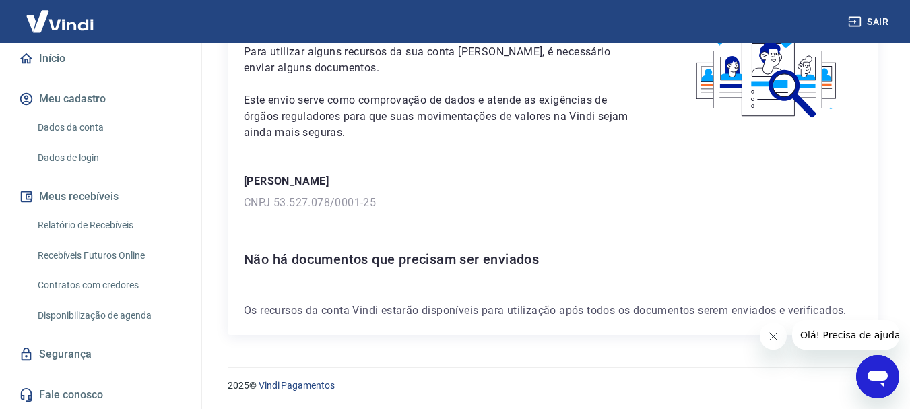
scroll to position [126, 0]
click at [98, 121] on link "Dados da conta" at bounding box center [108, 127] width 153 height 28
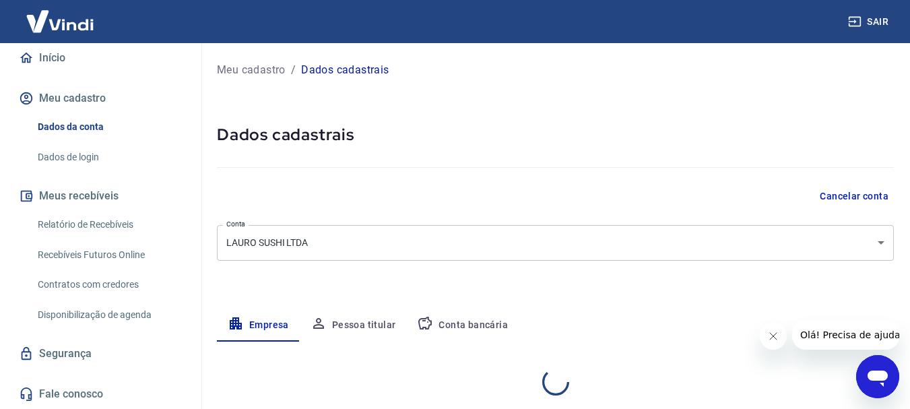
select select "PA"
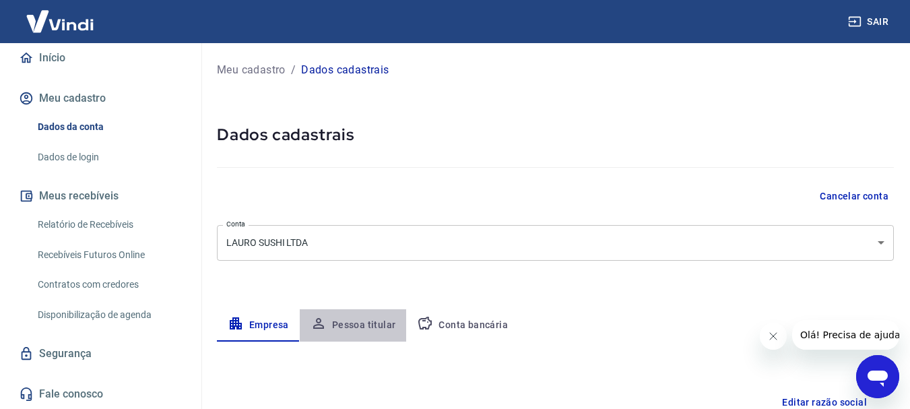
click at [364, 325] on button "Pessoa titular" at bounding box center [353, 325] width 107 height 32
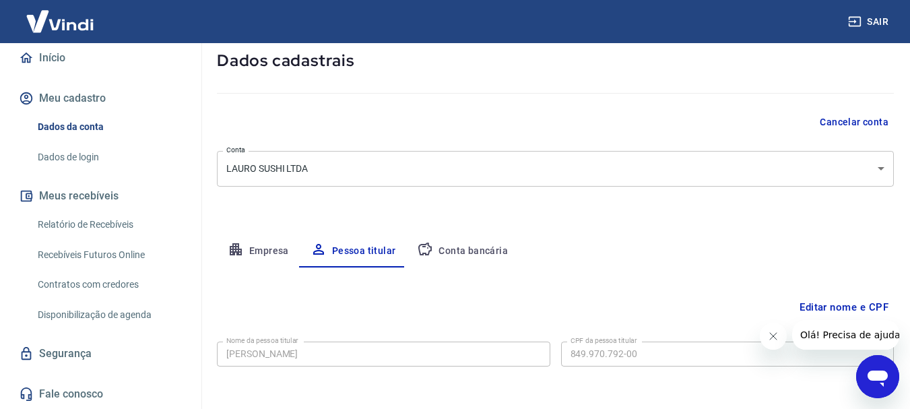
scroll to position [130, 0]
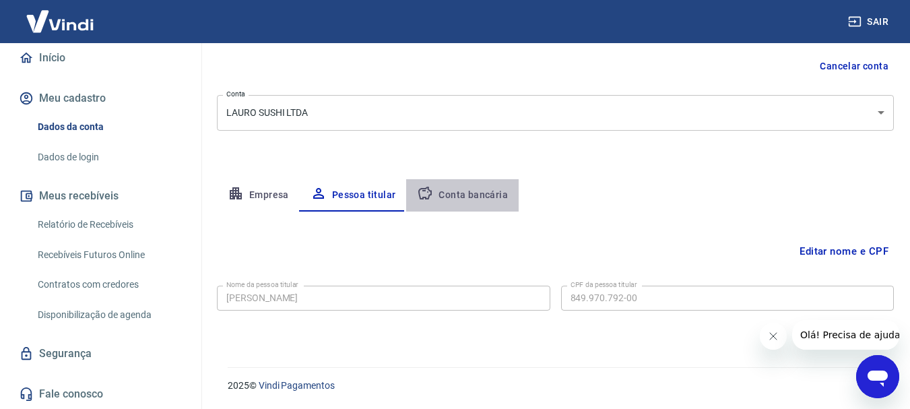
click at [500, 187] on button "Conta bancária" at bounding box center [462, 195] width 113 height 32
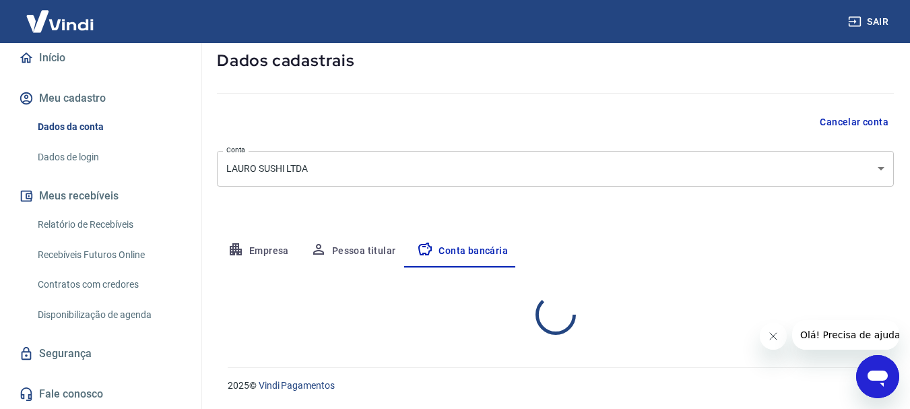
select select "1"
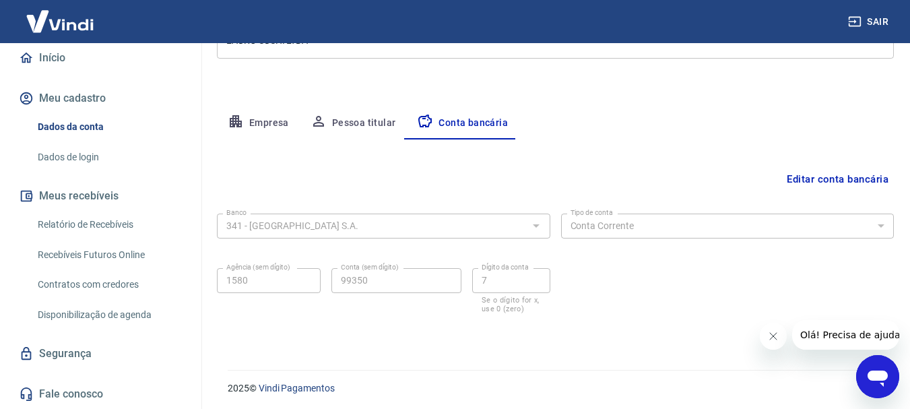
scroll to position [205, 0]
